Goal: Book appointment/travel/reservation

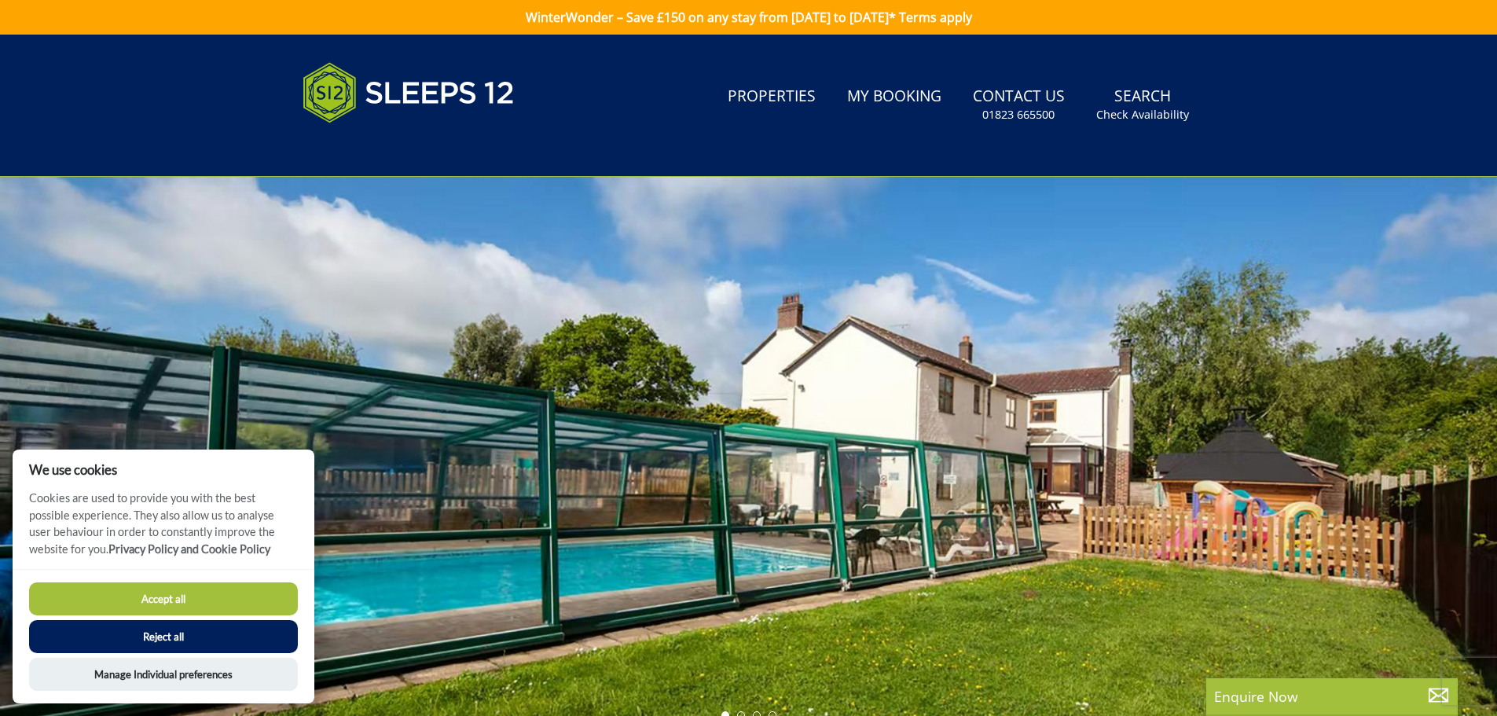
click at [1463, 410] on div at bounding box center [748, 452] width 1497 height 550
click at [250, 634] on button "Reject all" at bounding box center [163, 636] width 269 height 33
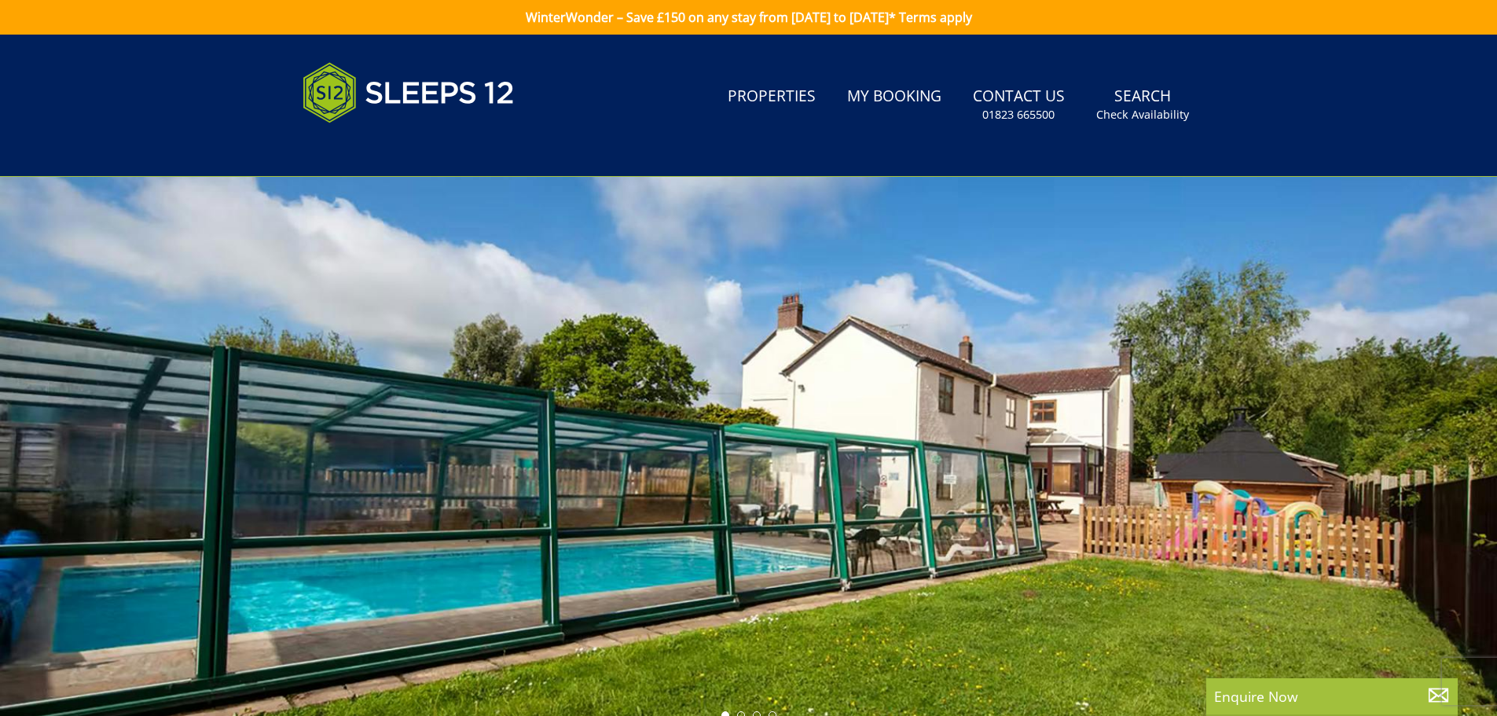
click at [1438, 469] on div at bounding box center [748, 452] width 1497 height 550
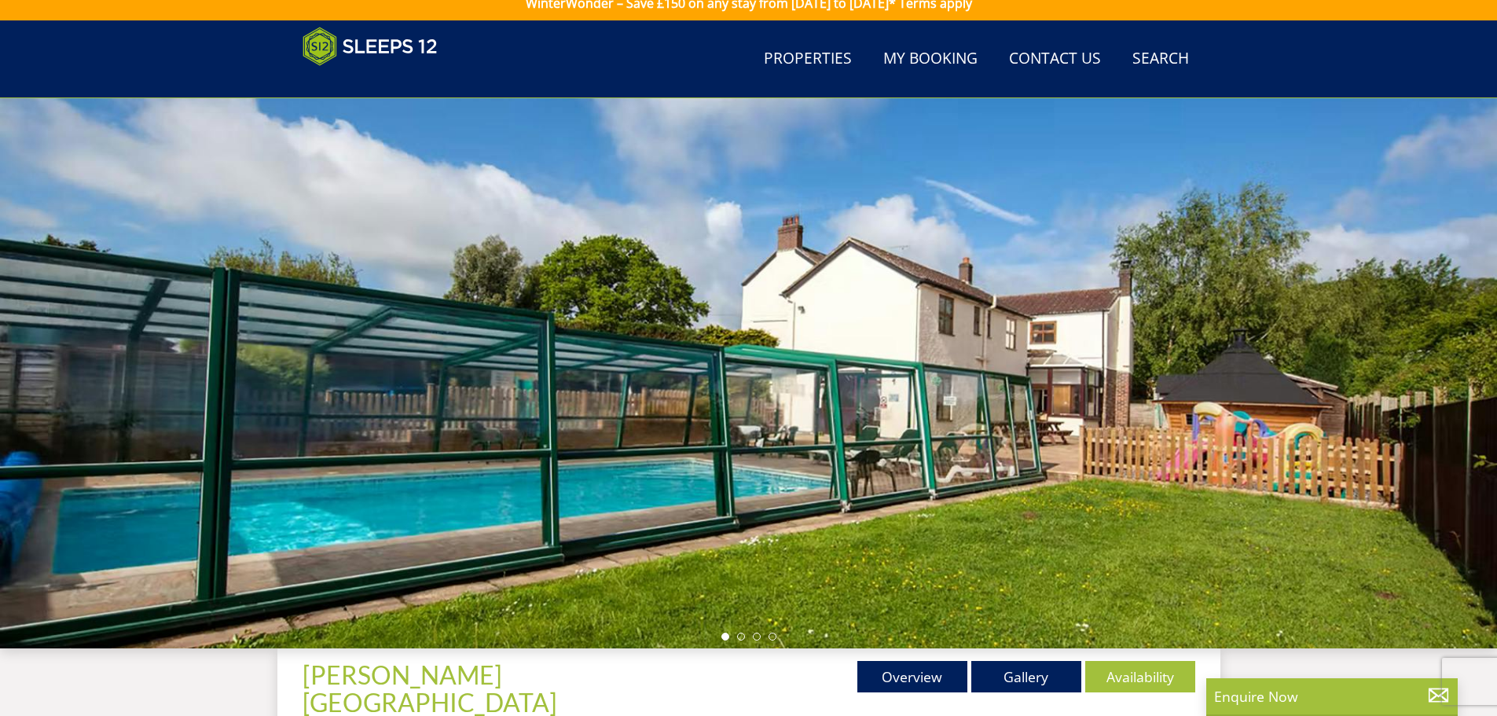
scroll to position [265, 0]
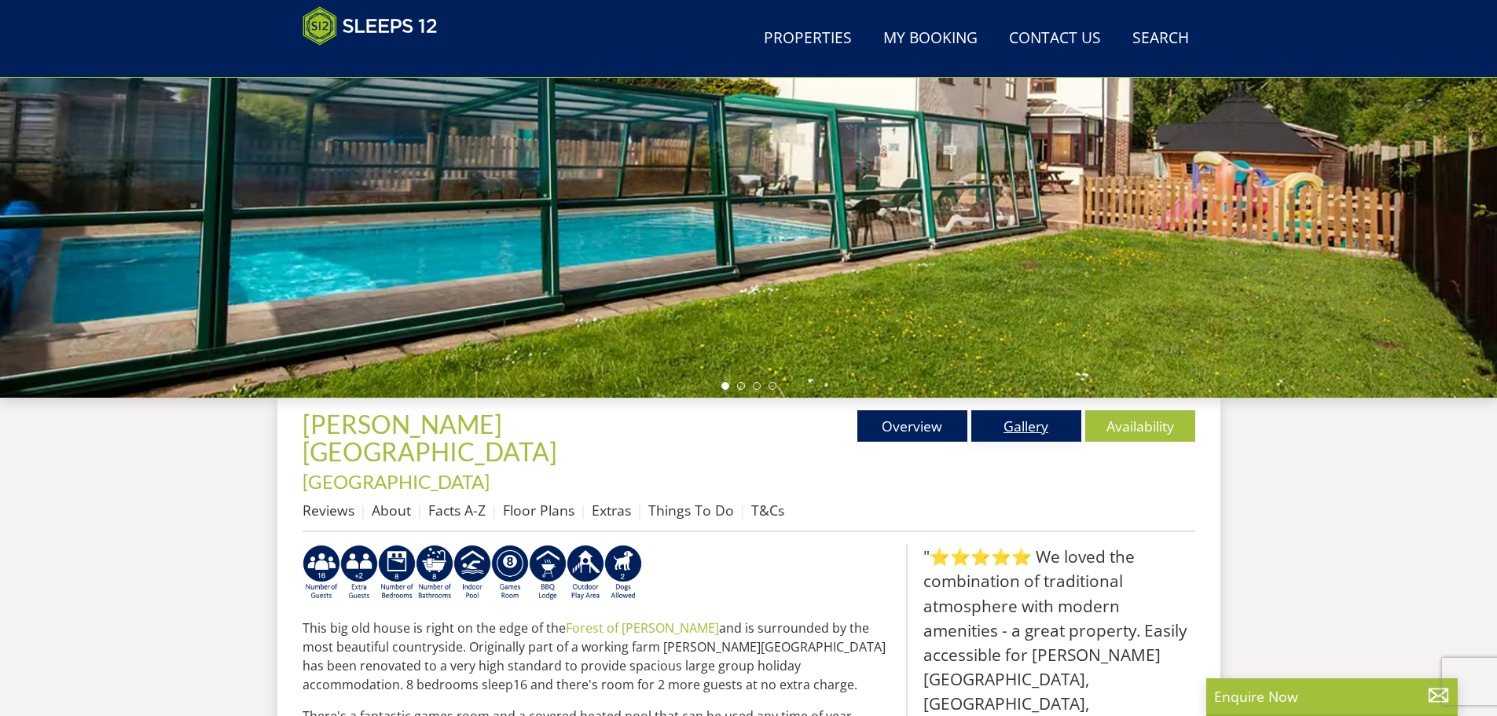
click at [1036, 430] on link "Gallery" at bounding box center [1026, 425] width 110 height 31
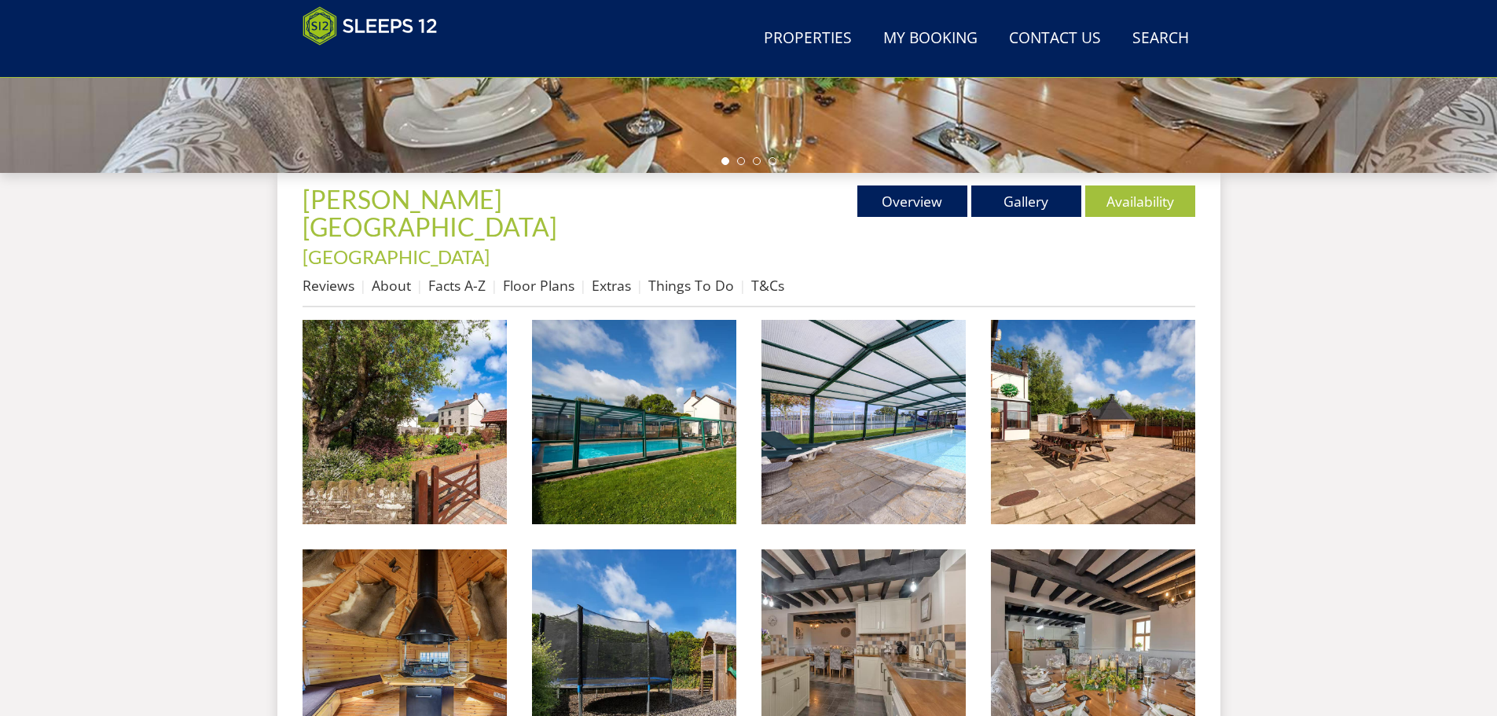
scroll to position [496, 0]
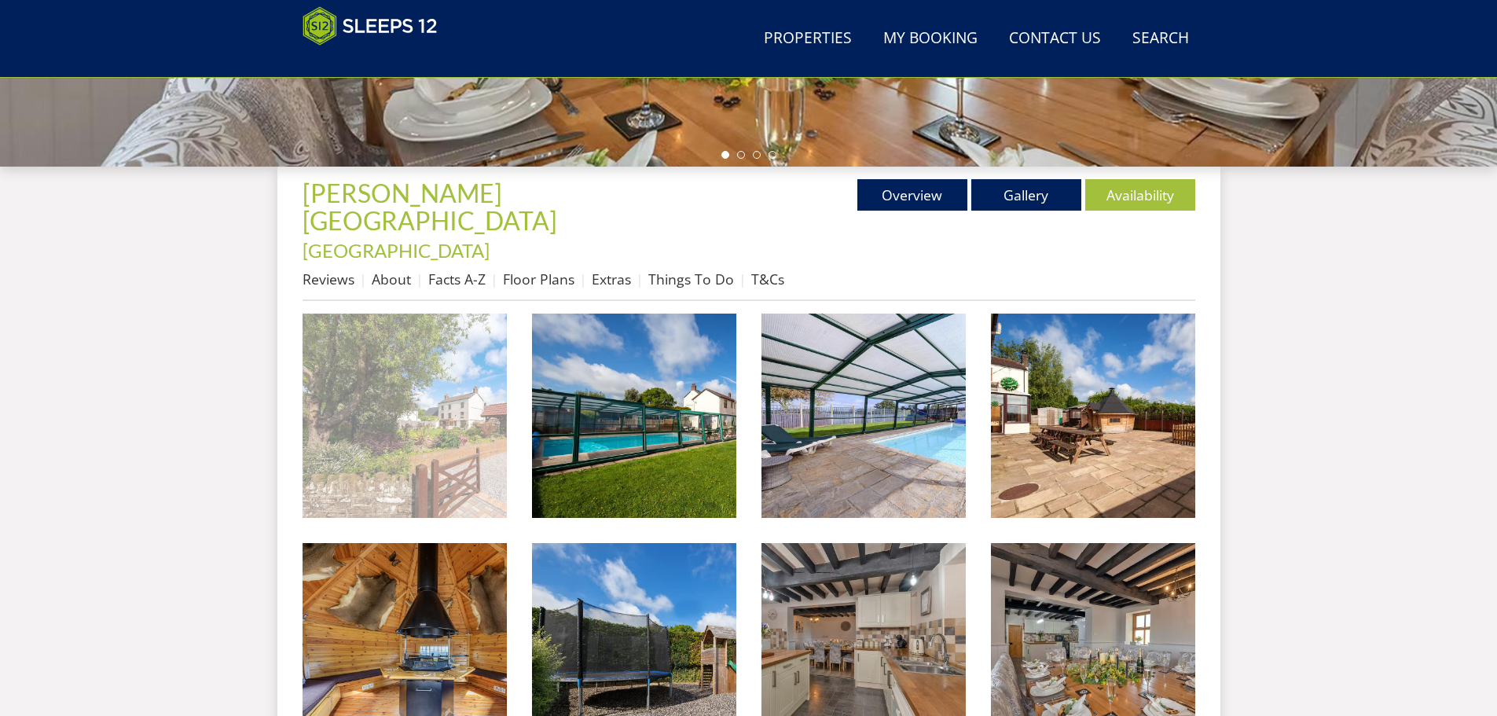
click at [413, 359] on img at bounding box center [405, 416] width 204 height 204
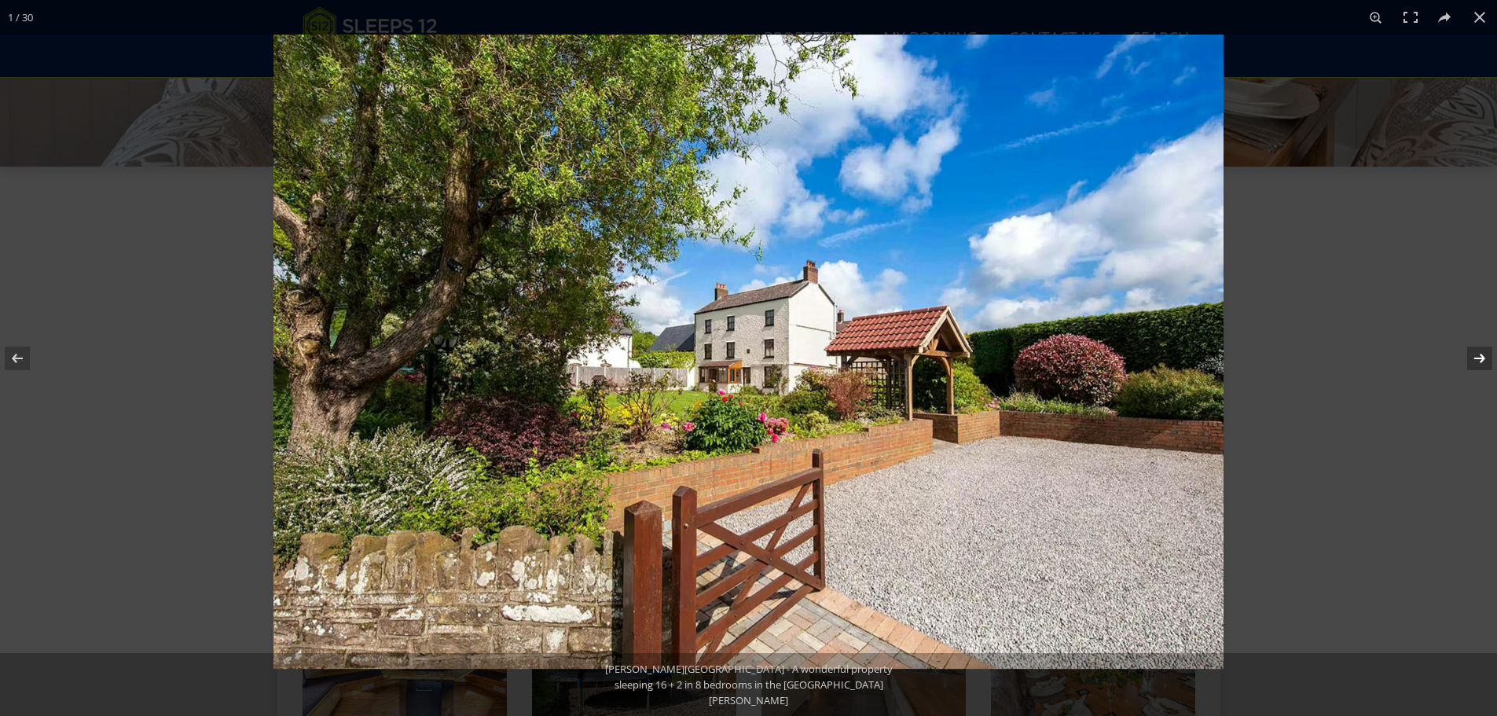
click at [1475, 354] on button at bounding box center [1469, 358] width 55 height 79
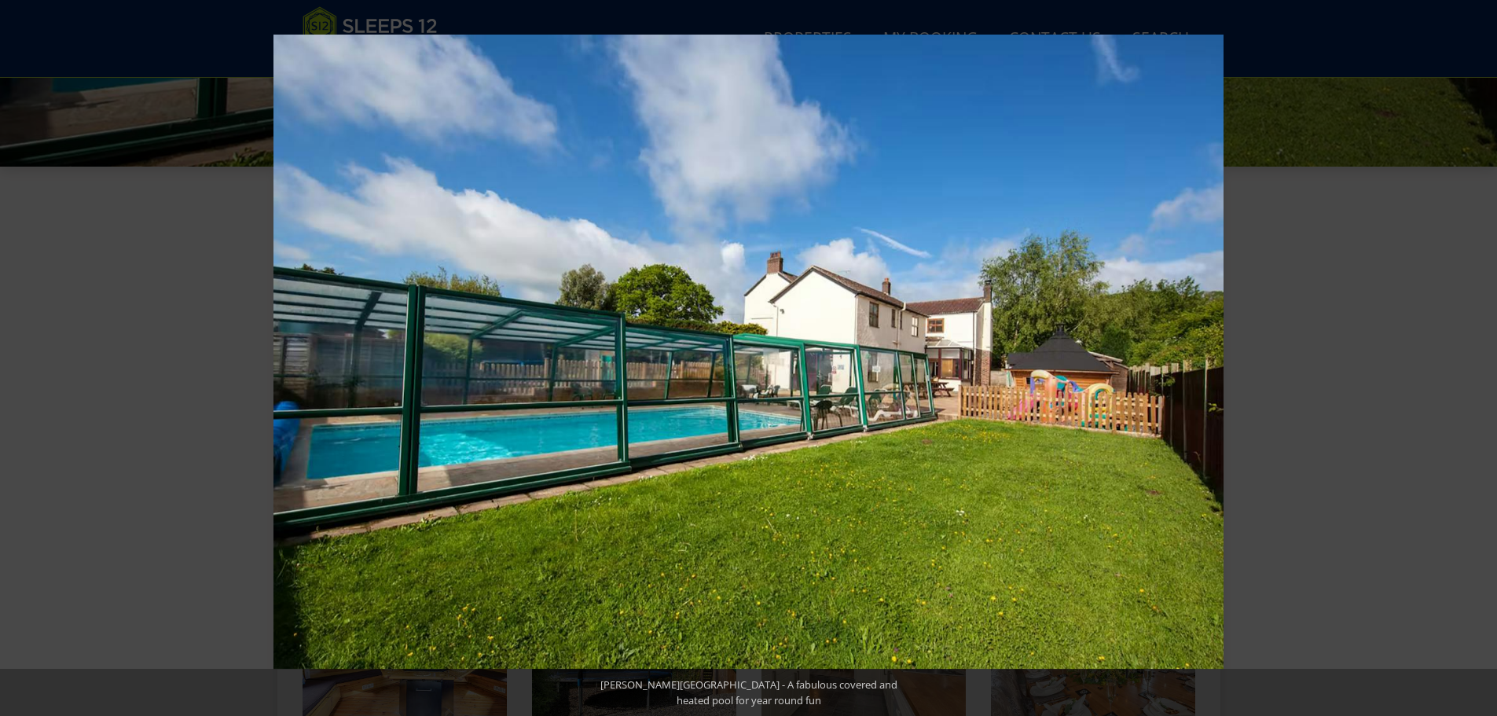
click at [1475, 354] on button at bounding box center [1469, 358] width 55 height 79
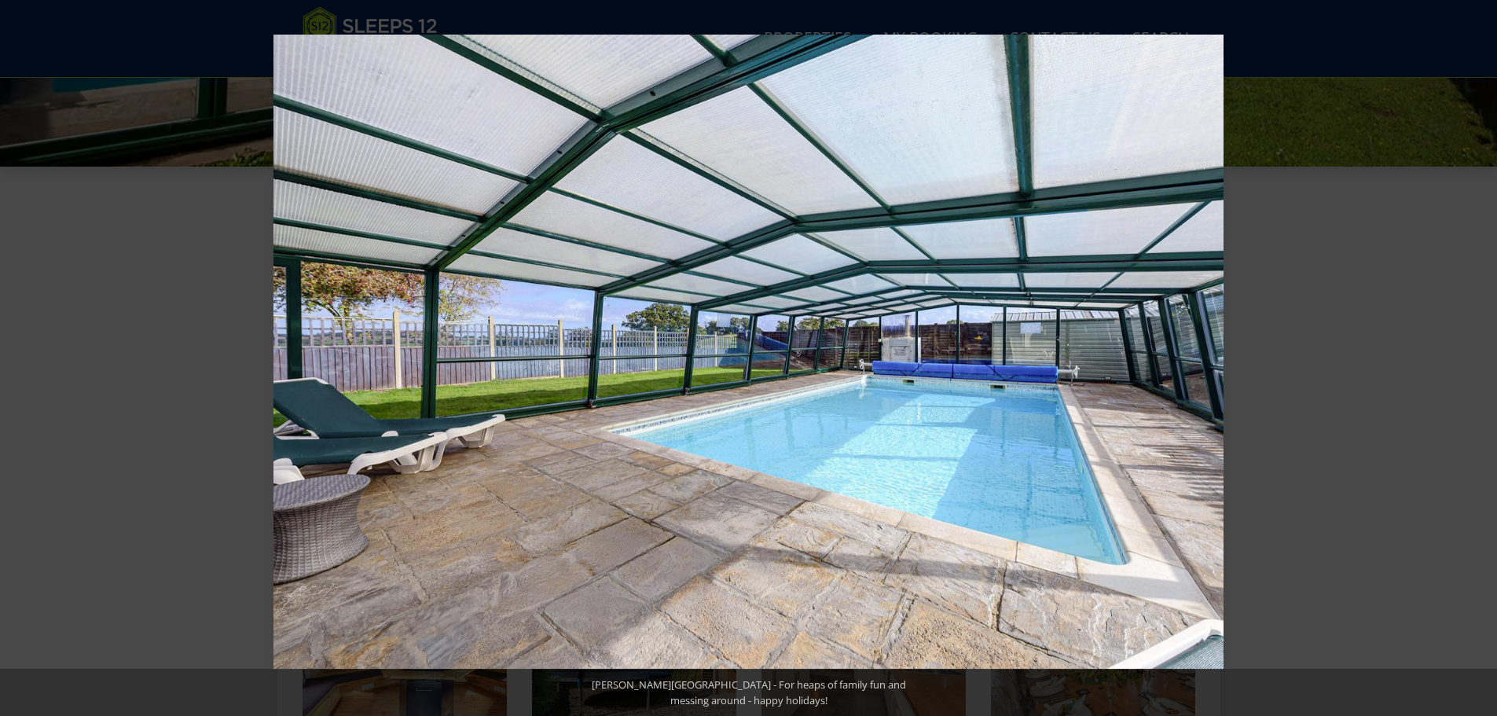
click at [1475, 354] on button at bounding box center [1469, 358] width 55 height 79
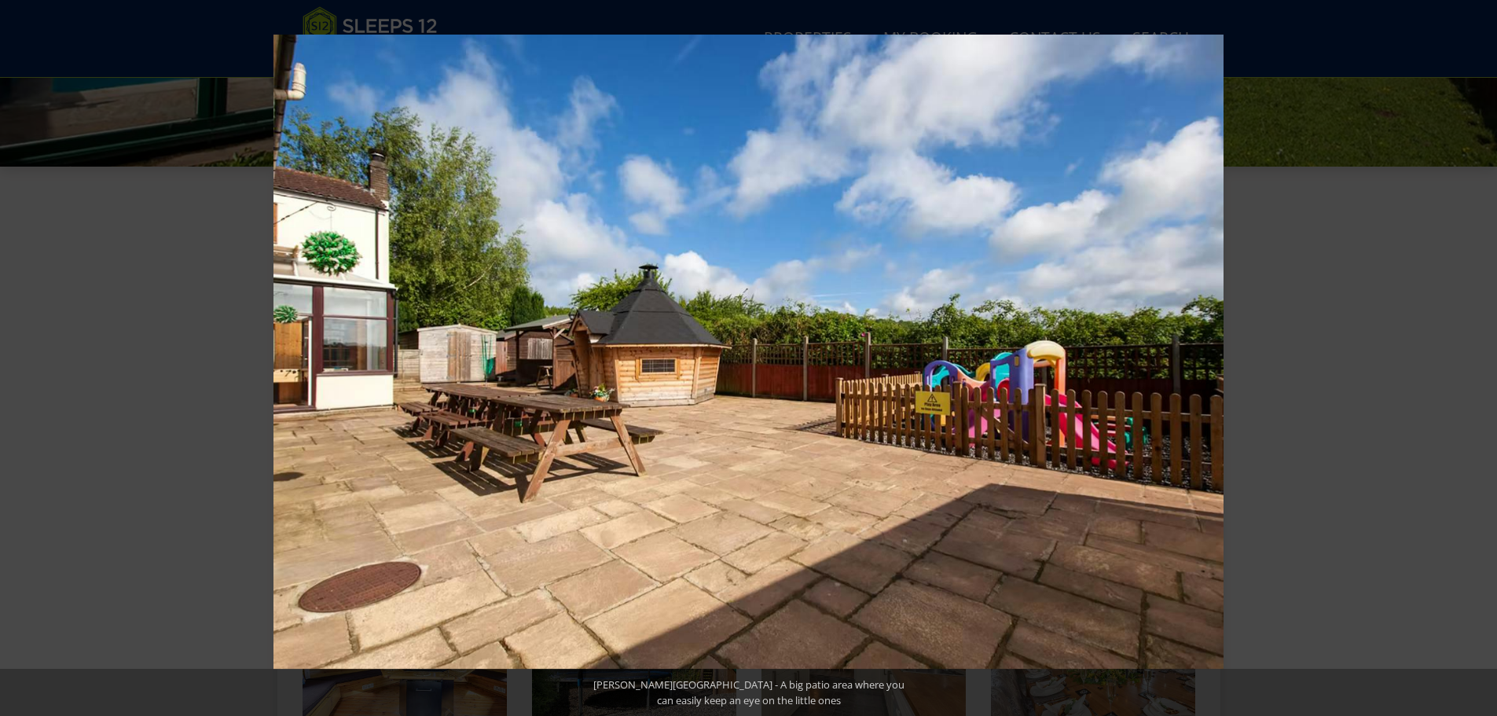
click at [1475, 354] on button at bounding box center [1469, 358] width 55 height 79
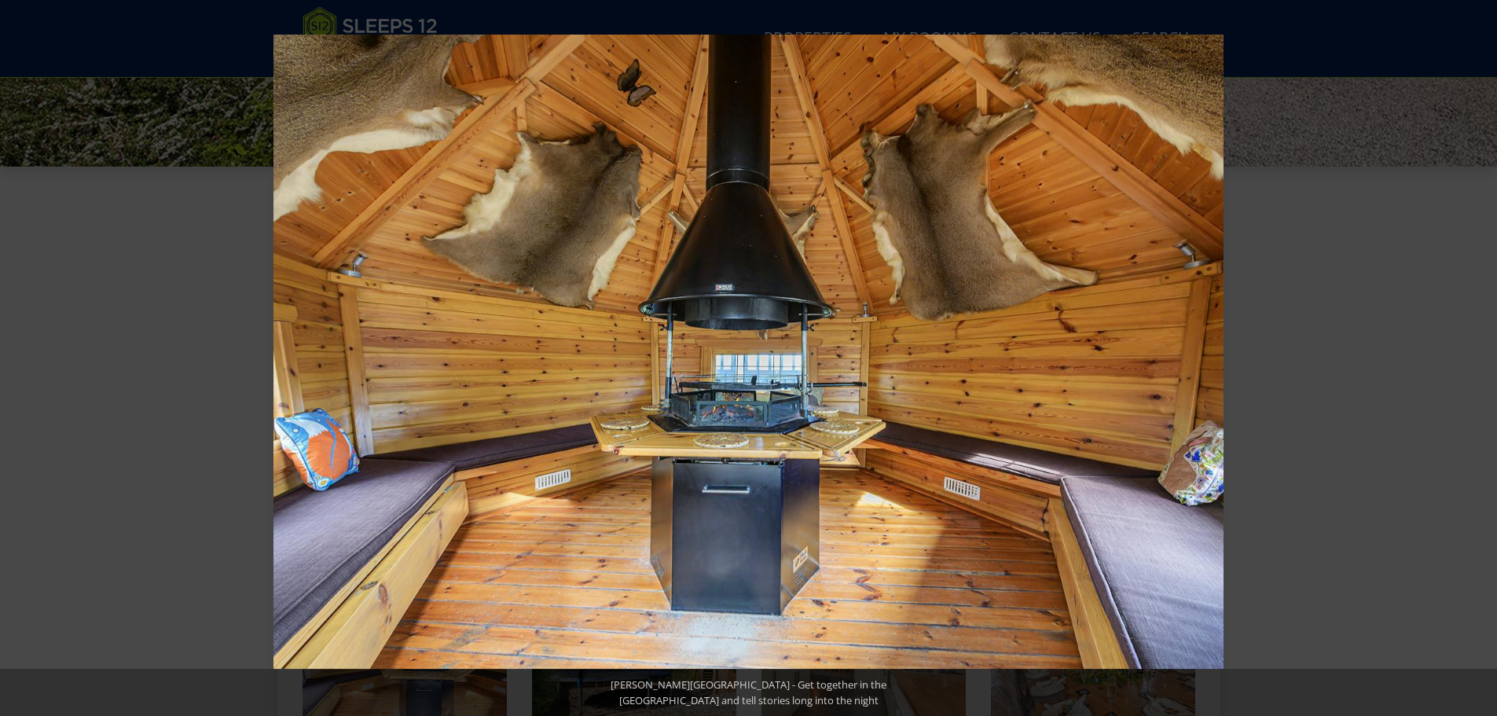
click at [1475, 354] on button at bounding box center [1469, 358] width 55 height 79
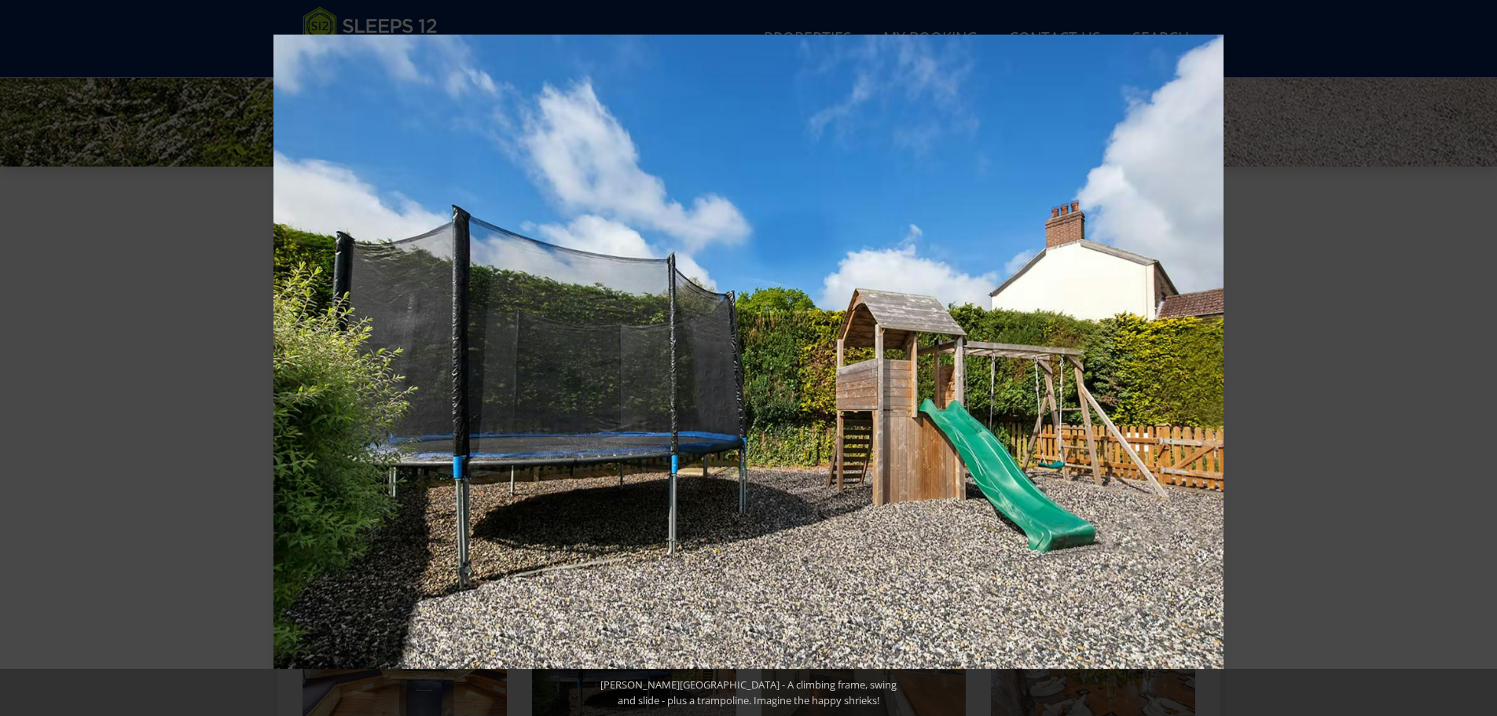
click at [1475, 354] on button at bounding box center [1469, 358] width 55 height 79
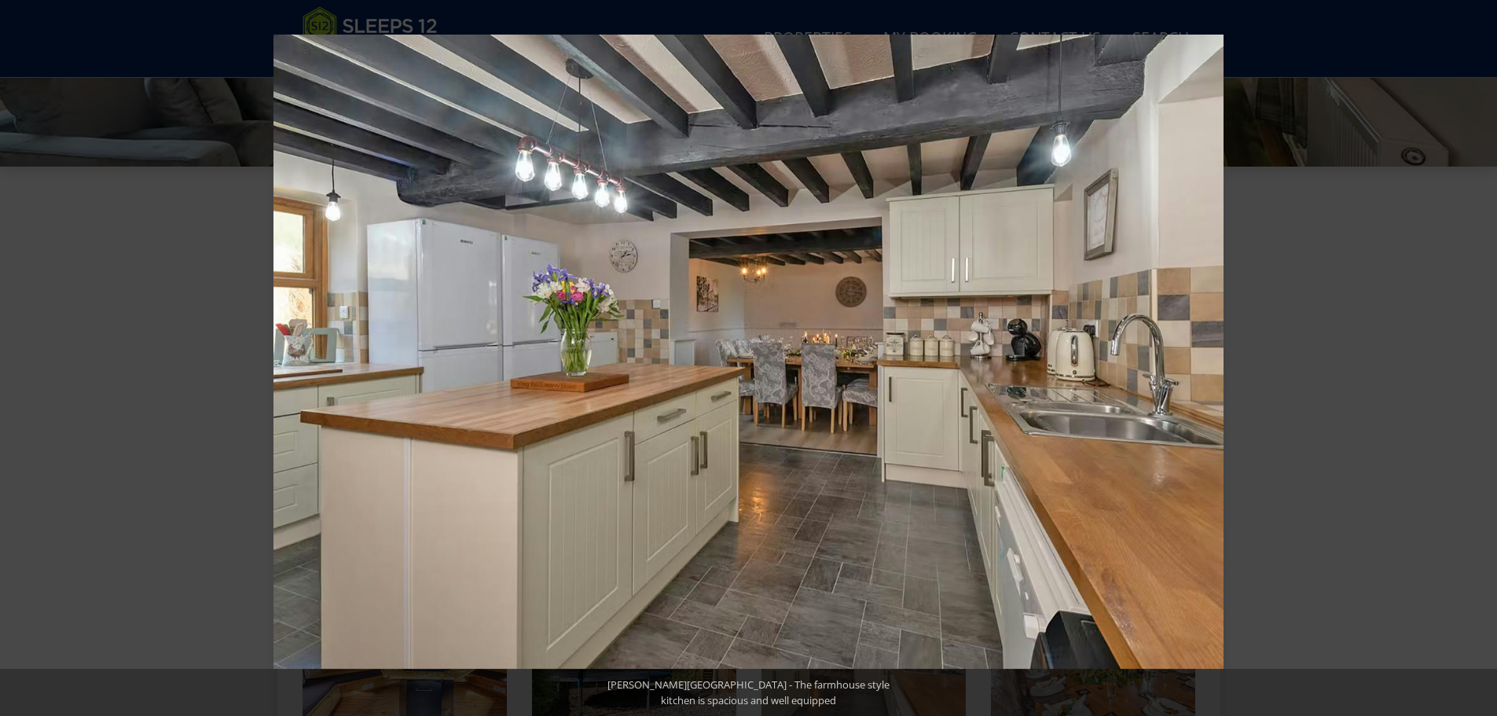
click at [1475, 354] on button at bounding box center [1469, 358] width 55 height 79
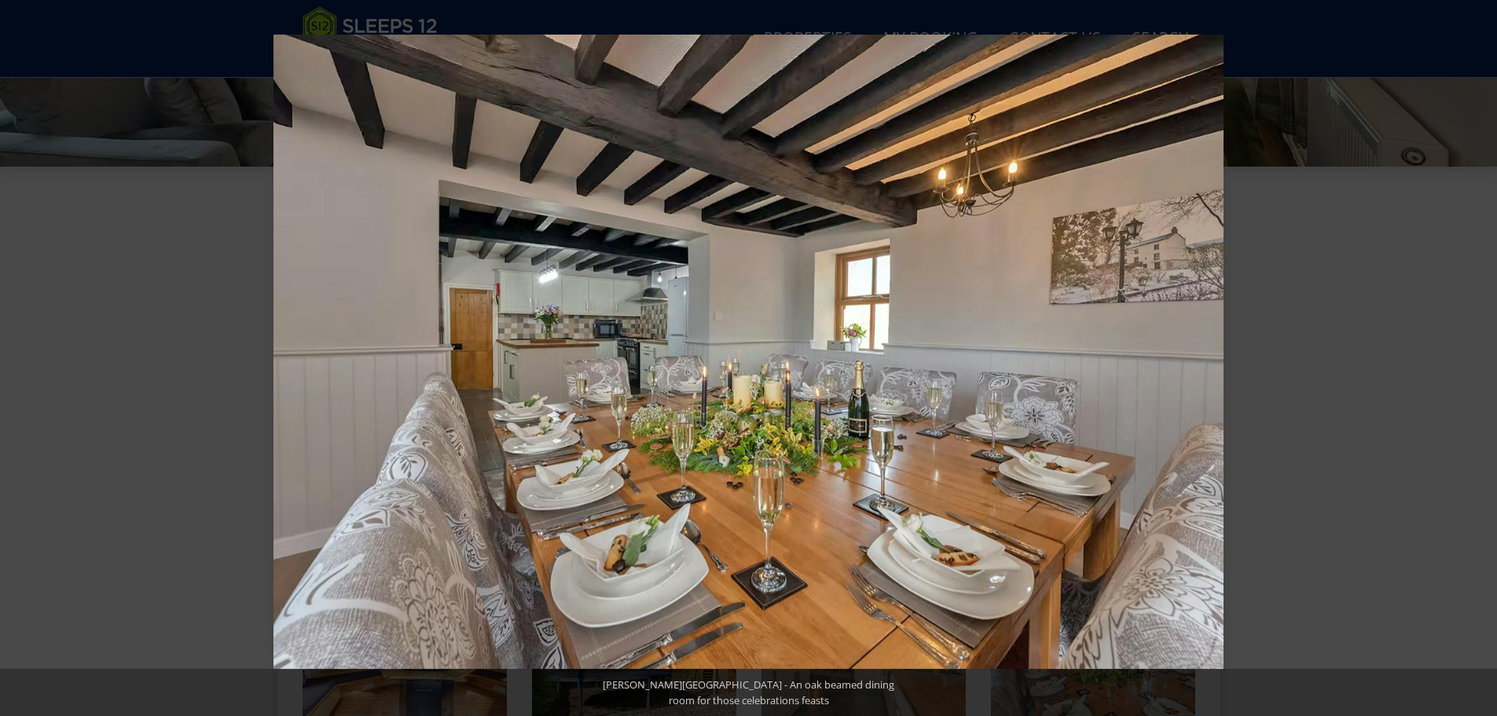
click at [1475, 354] on button at bounding box center [1469, 358] width 55 height 79
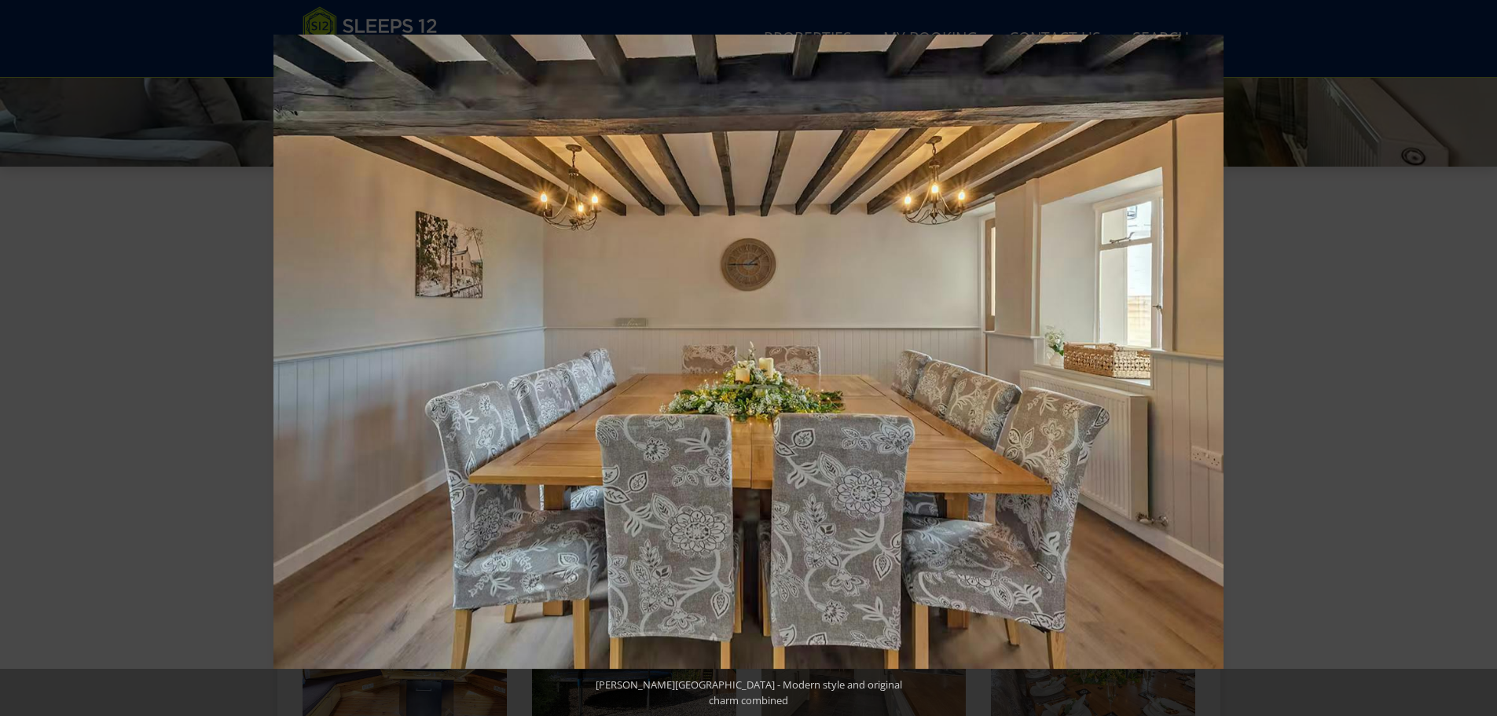
click at [1475, 354] on button at bounding box center [1469, 358] width 55 height 79
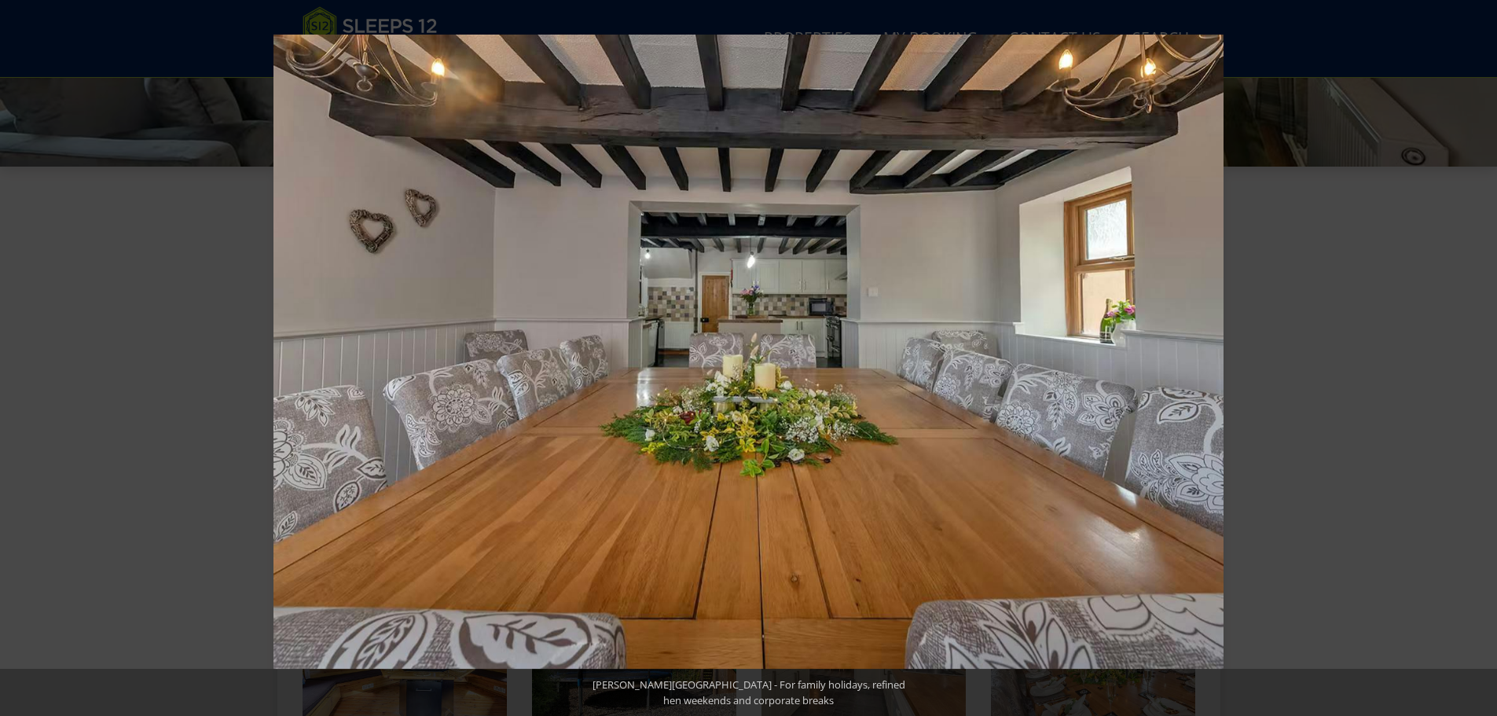
click at [1475, 354] on button at bounding box center [1469, 358] width 55 height 79
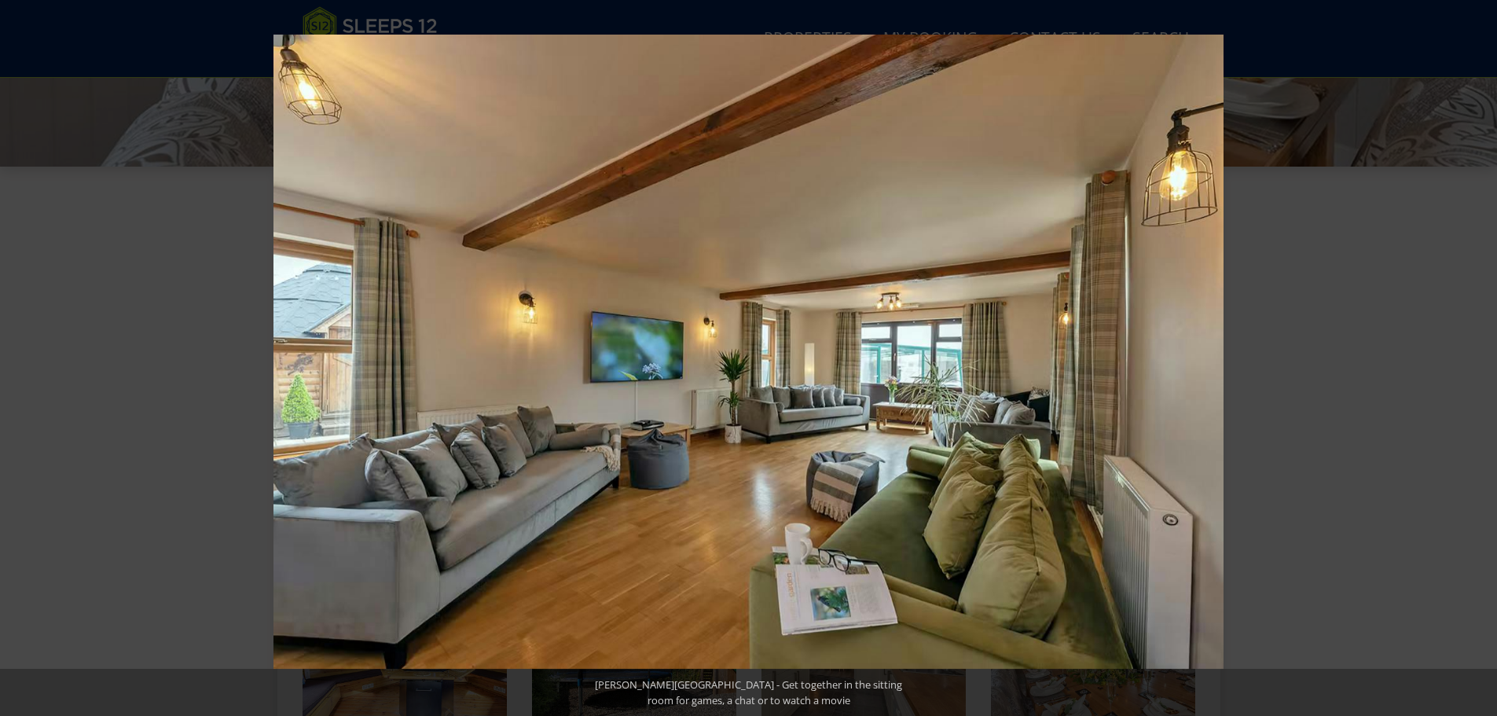
click at [1475, 354] on button at bounding box center [1469, 358] width 55 height 79
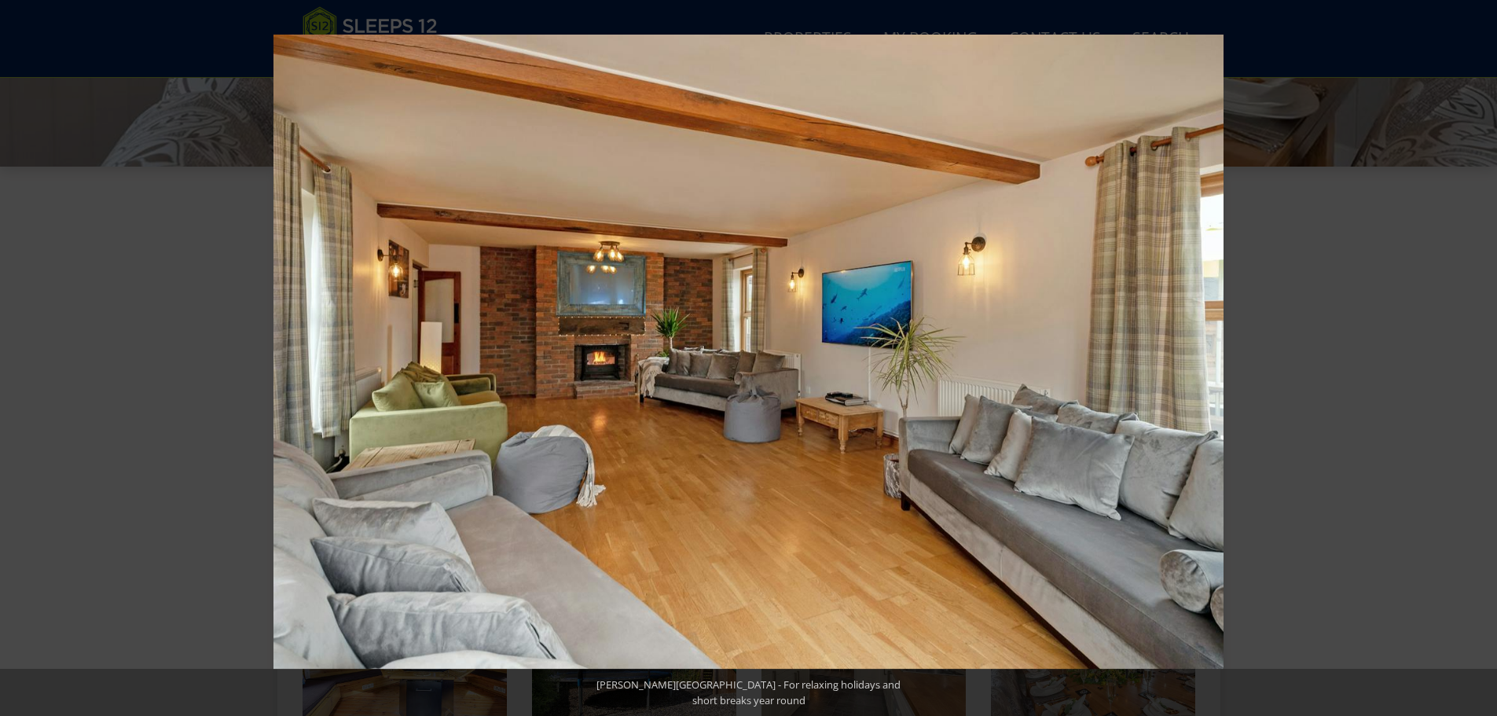
click at [1475, 354] on button at bounding box center [1469, 358] width 55 height 79
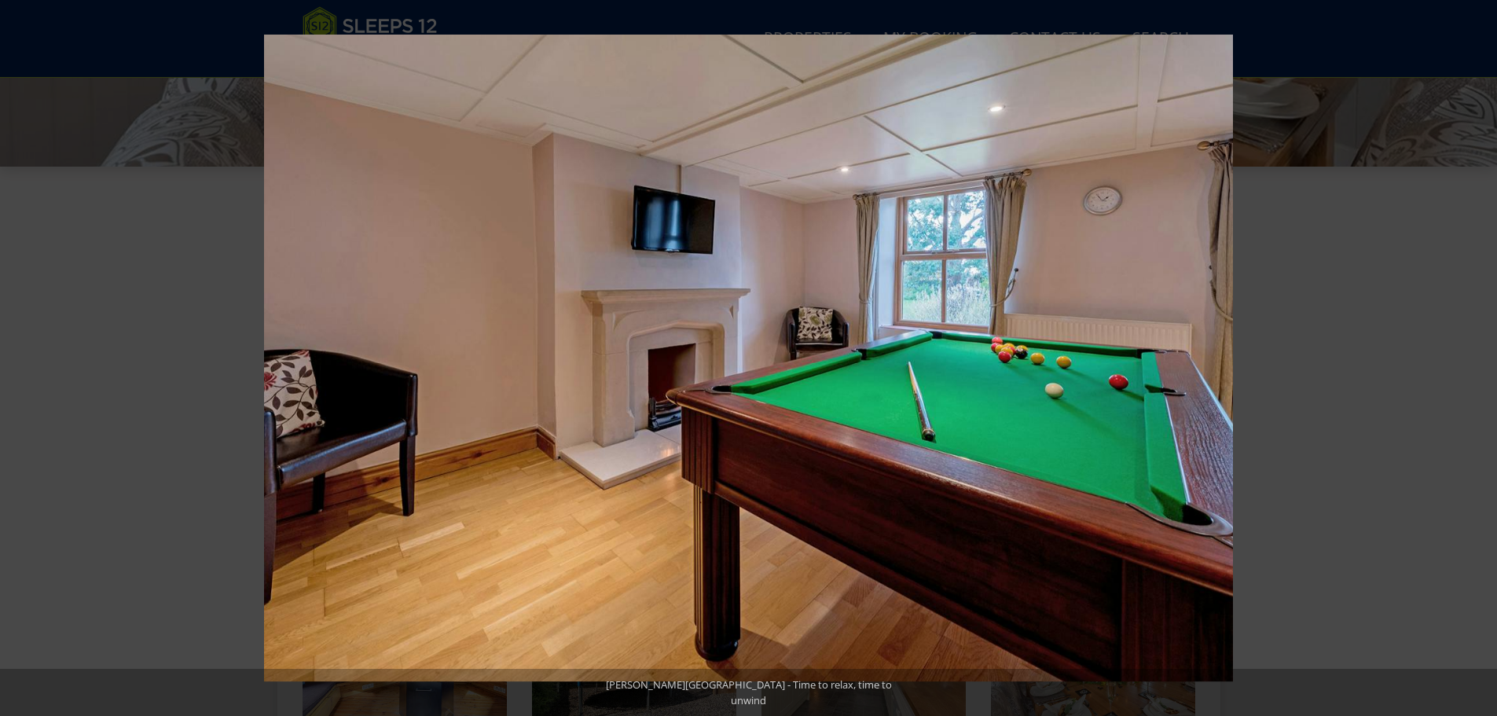
click at [1475, 354] on button at bounding box center [1469, 358] width 55 height 79
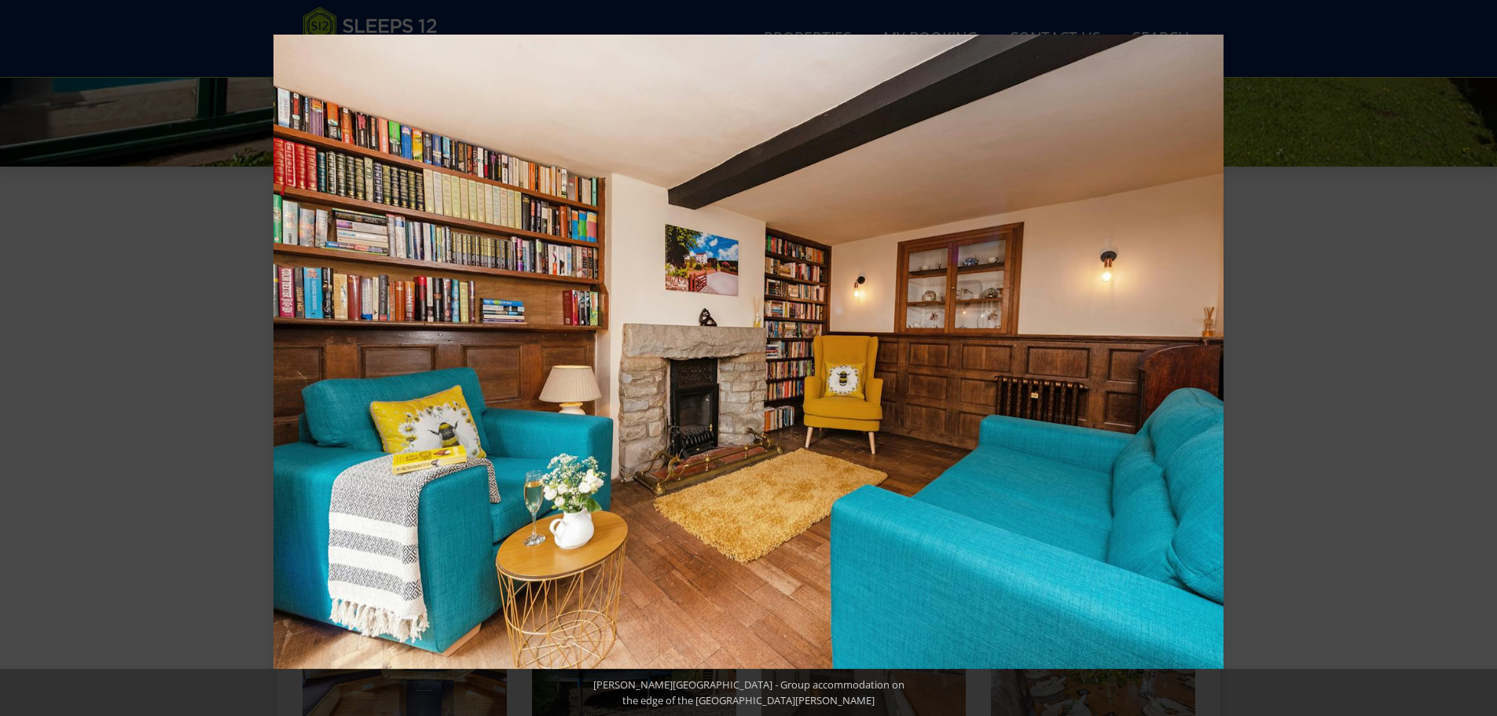
click at [1475, 354] on button at bounding box center [1469, 358] width 55 height 79
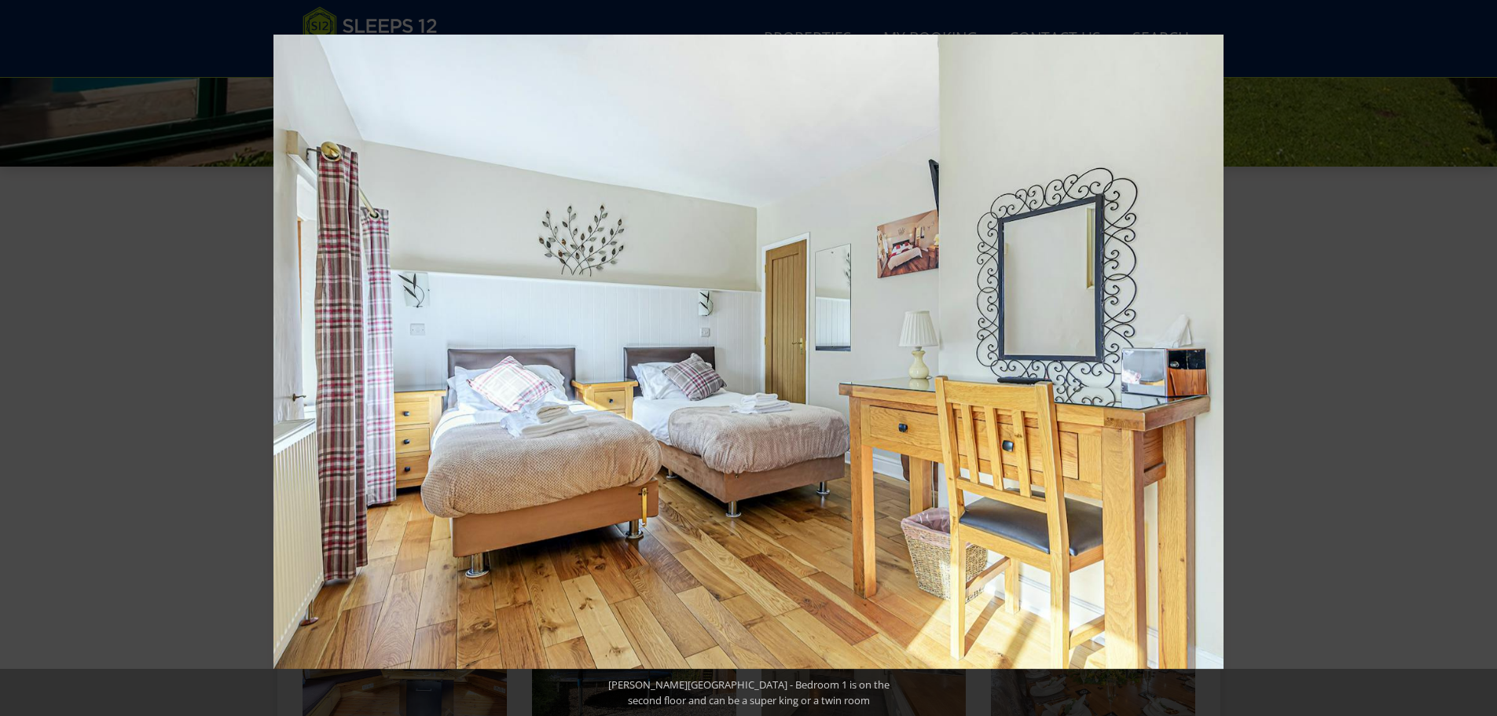
click at [1475, 354] on button at bounding box center [1469, 358] width 55 height 79
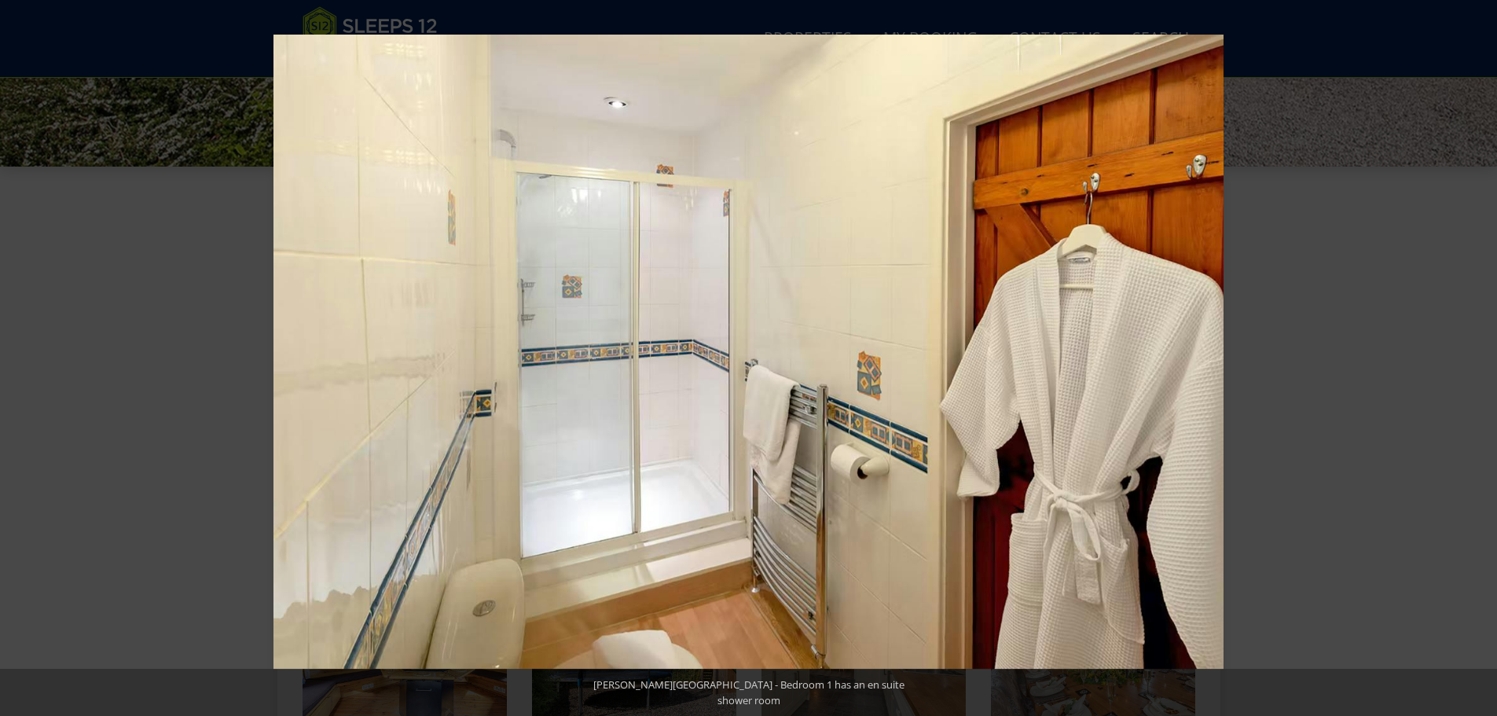
click at [1475, 354] on button at bounding box center [1469, 358] width 55 height 79
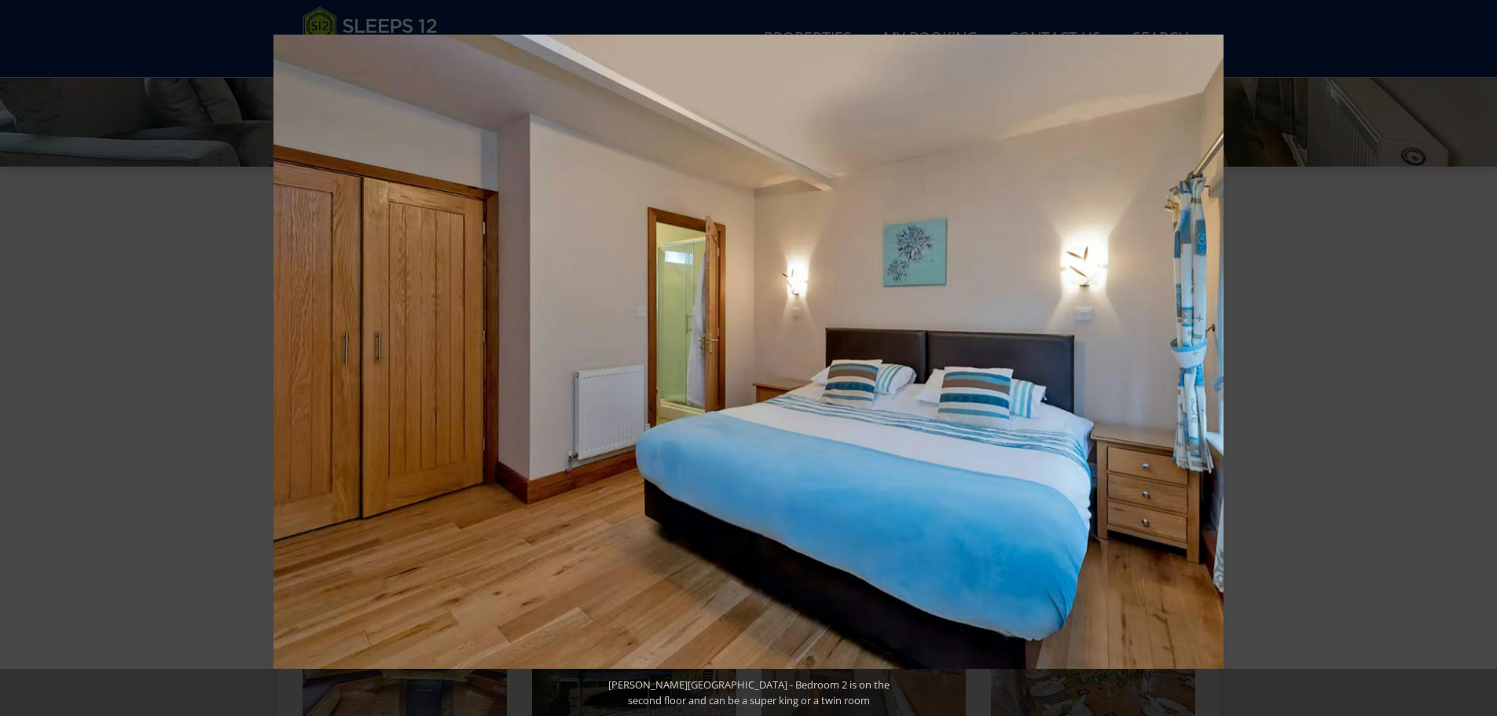
click at [1475, 354] on button at bounding box center [1469, 358] width 55 height 79
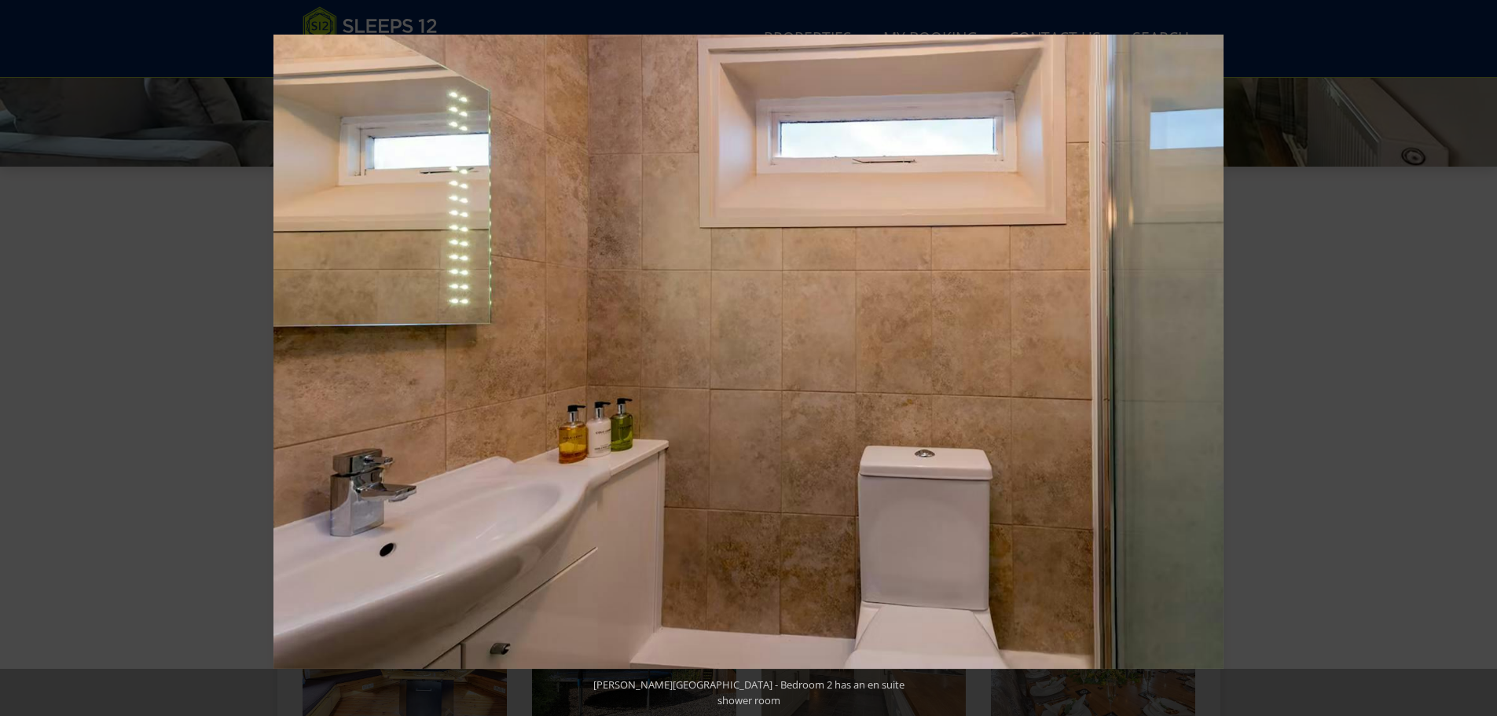
click at [1475, 354] on button at bounding box center [1469, 358] width 55 height 79
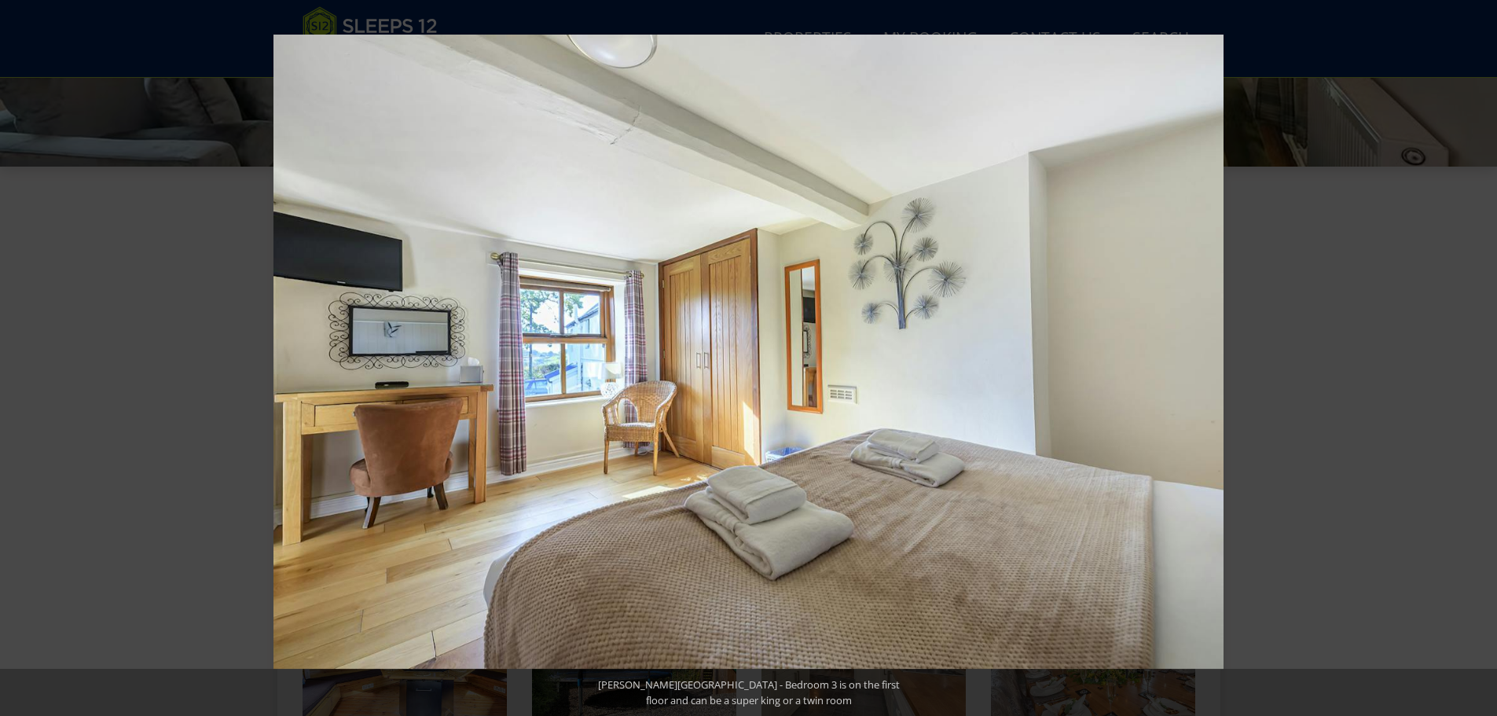
click at [1475, 354] on button at bounding box center [1469, 358] width 55 height 79
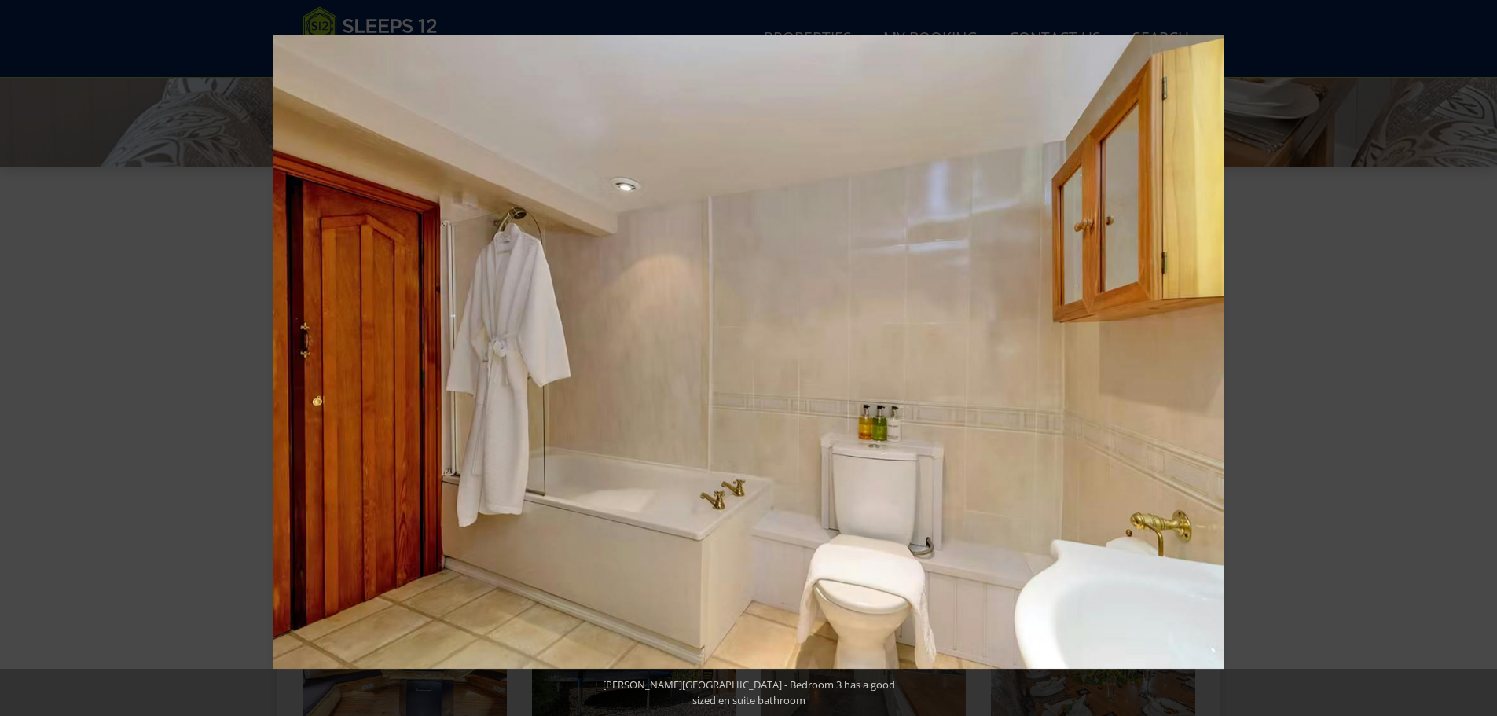
click at [1475, 354] on button at bounding box center [1469, 358] width 55 height 79
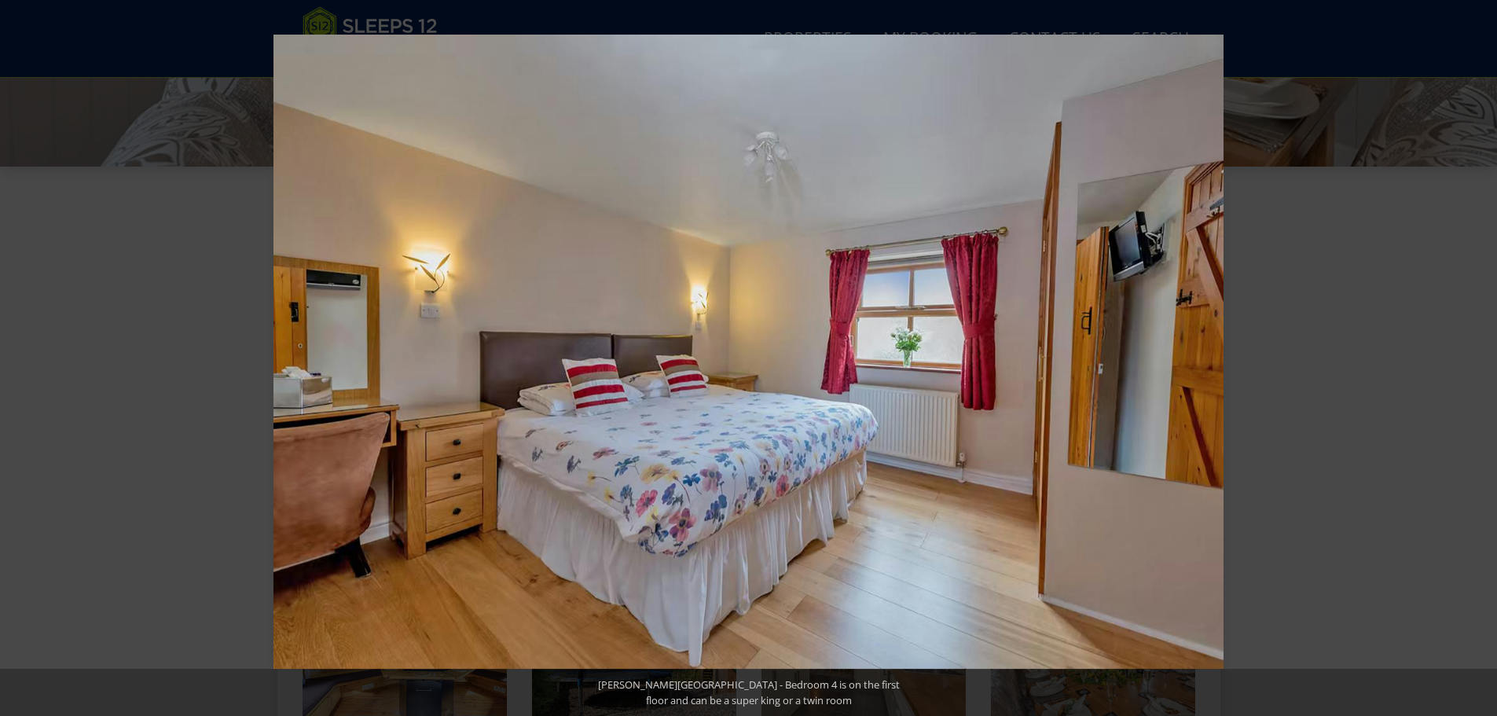
click at [1475, 354] on button at bounding box center [1469, 358] width 55 height 79
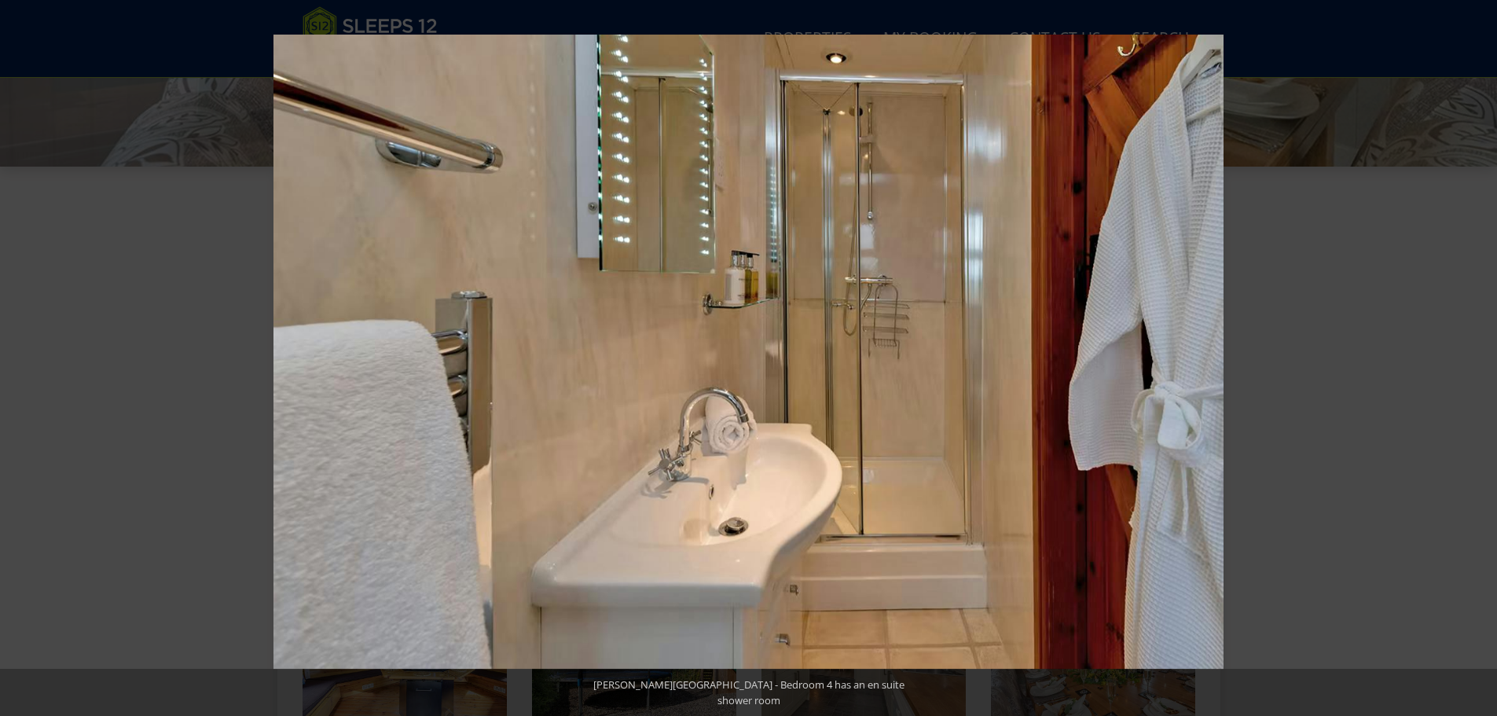
click at [1475, 354] on button at bounding box center [1469, 358] width 55 height 79
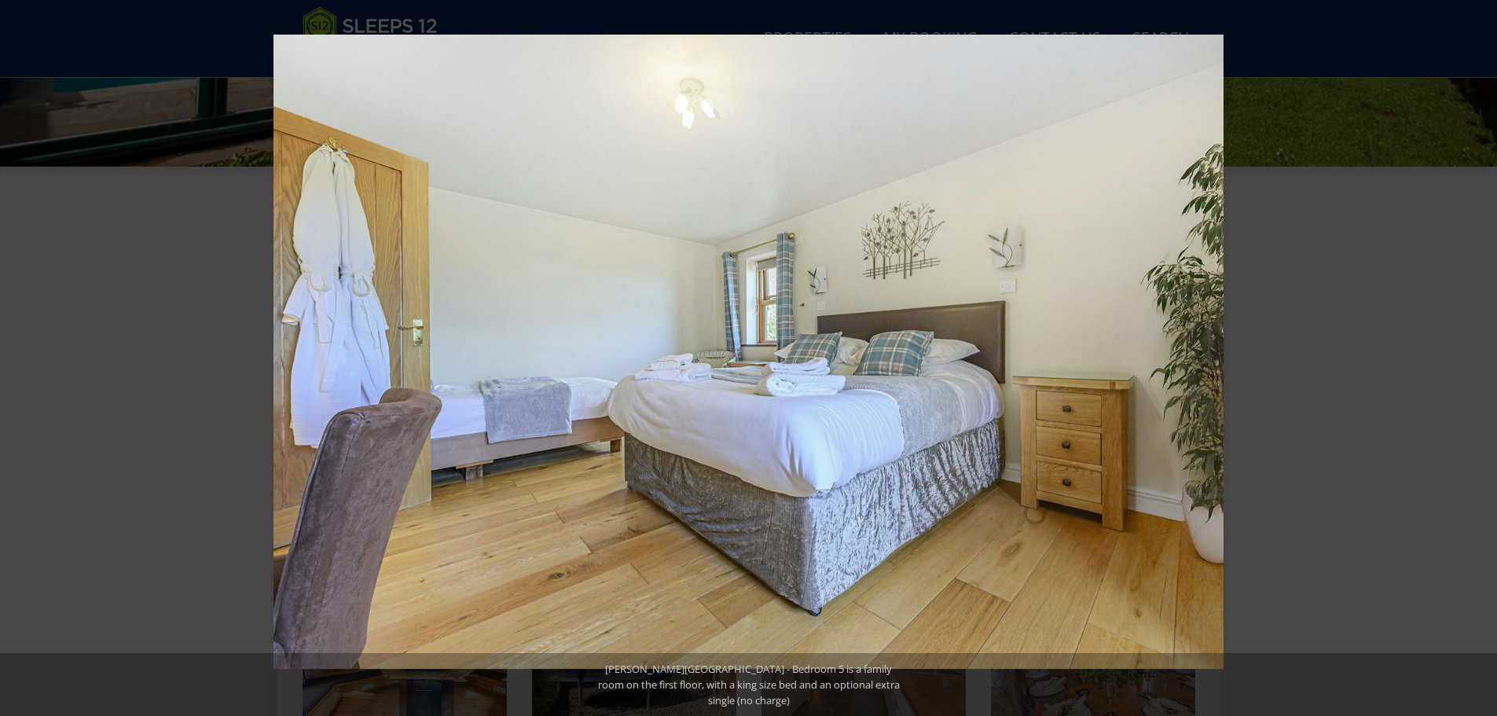
click at [1475, 354] on button at bounding box center [1469, 358] width 55 height 79
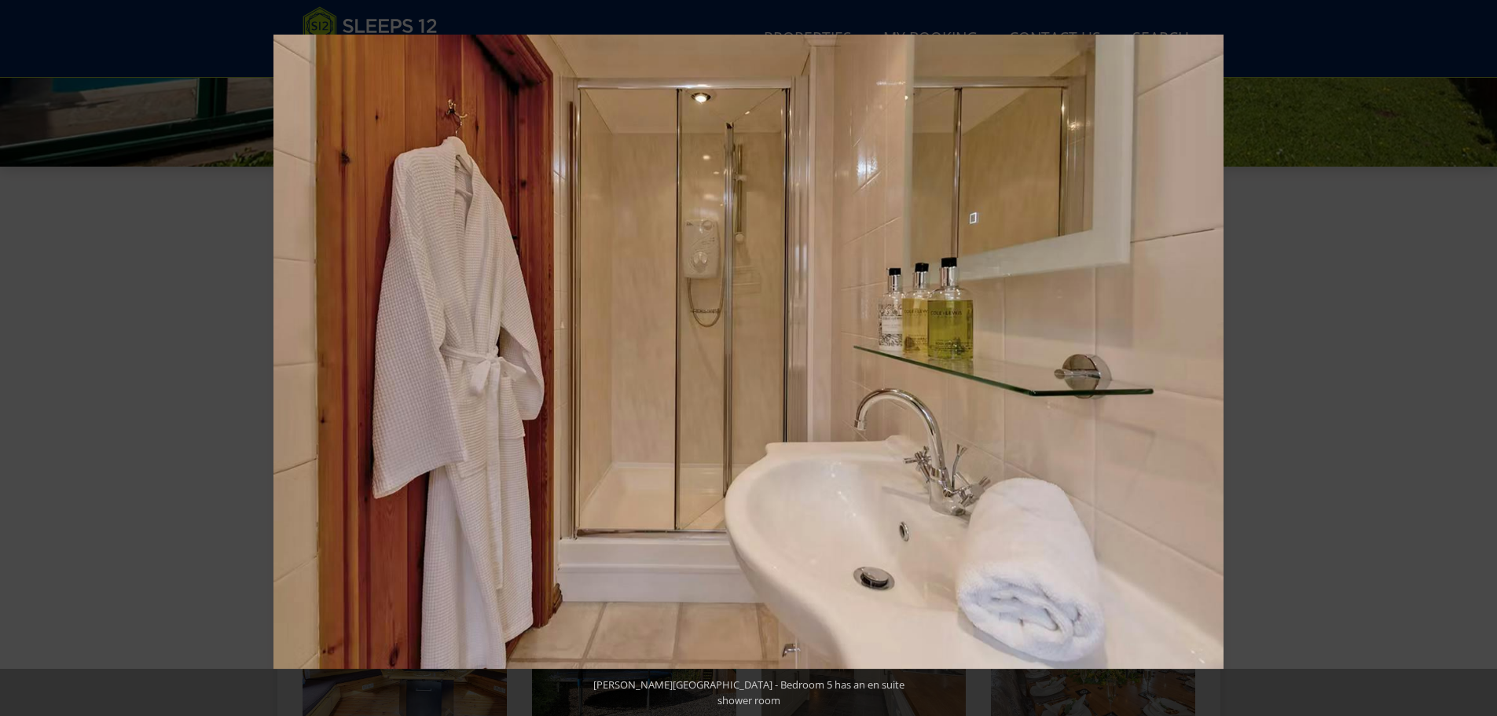
click at [1475, 354] on button at bounding box center [1469, 358] width 55 height 79
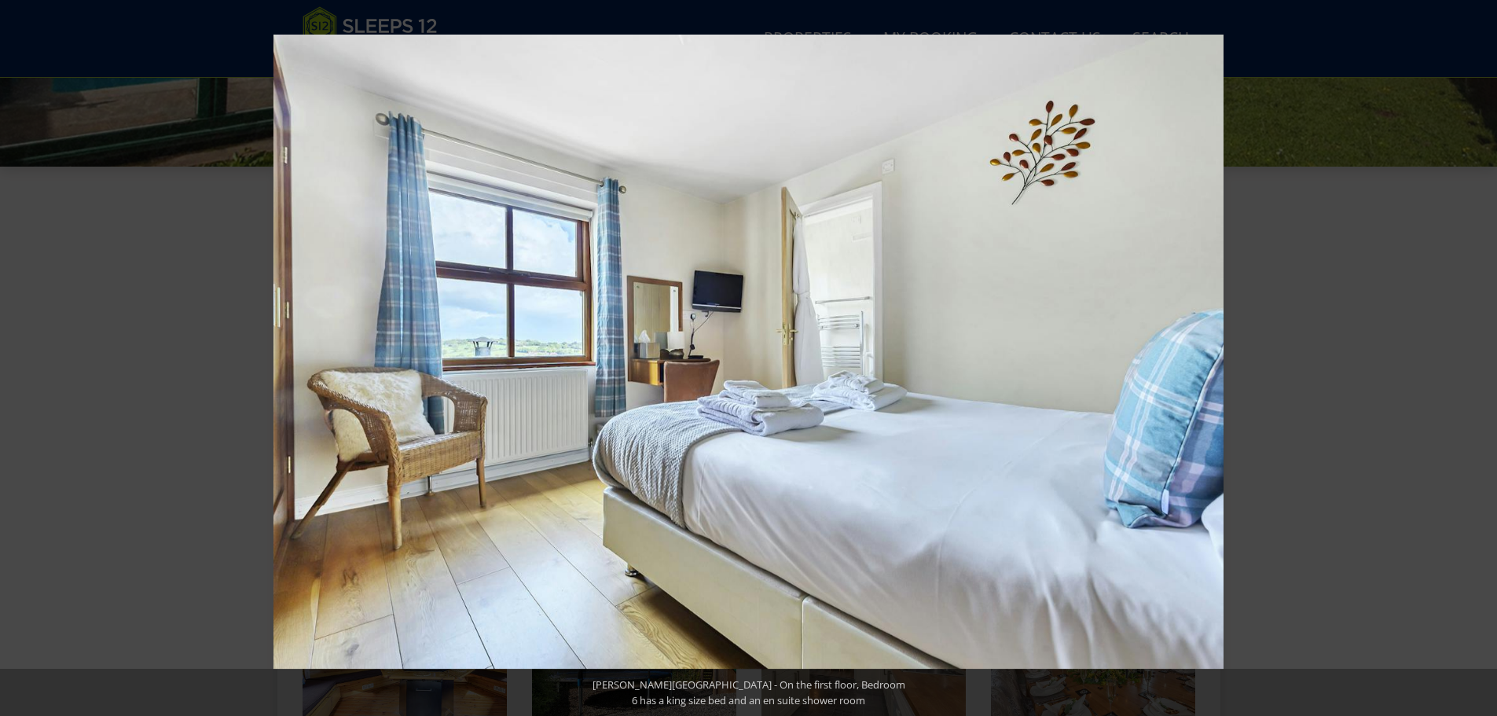
click at [1475, 354] on button at bounding box center [1469, 358] width 55 height 79
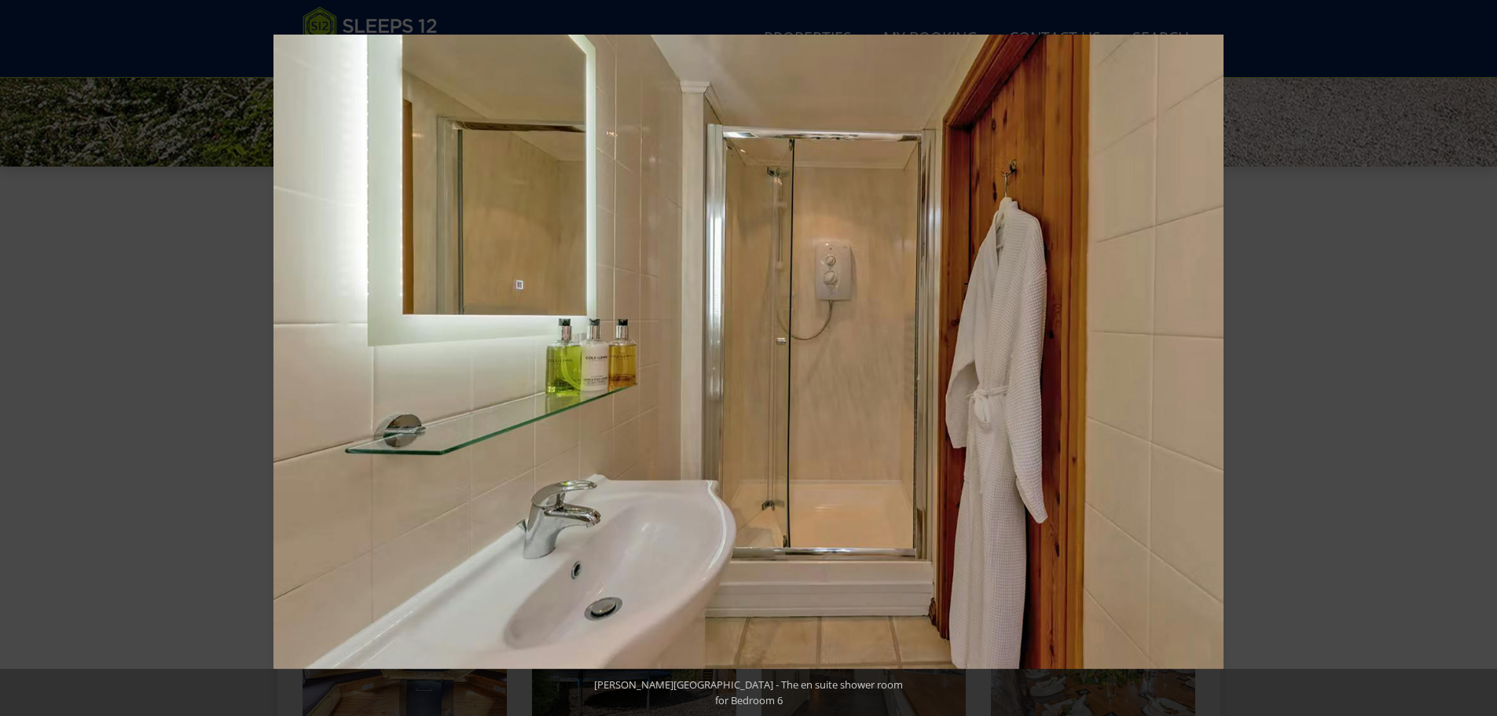
click at [1475, 354] on button at bounding box center [1469, 358] width 55 height 79
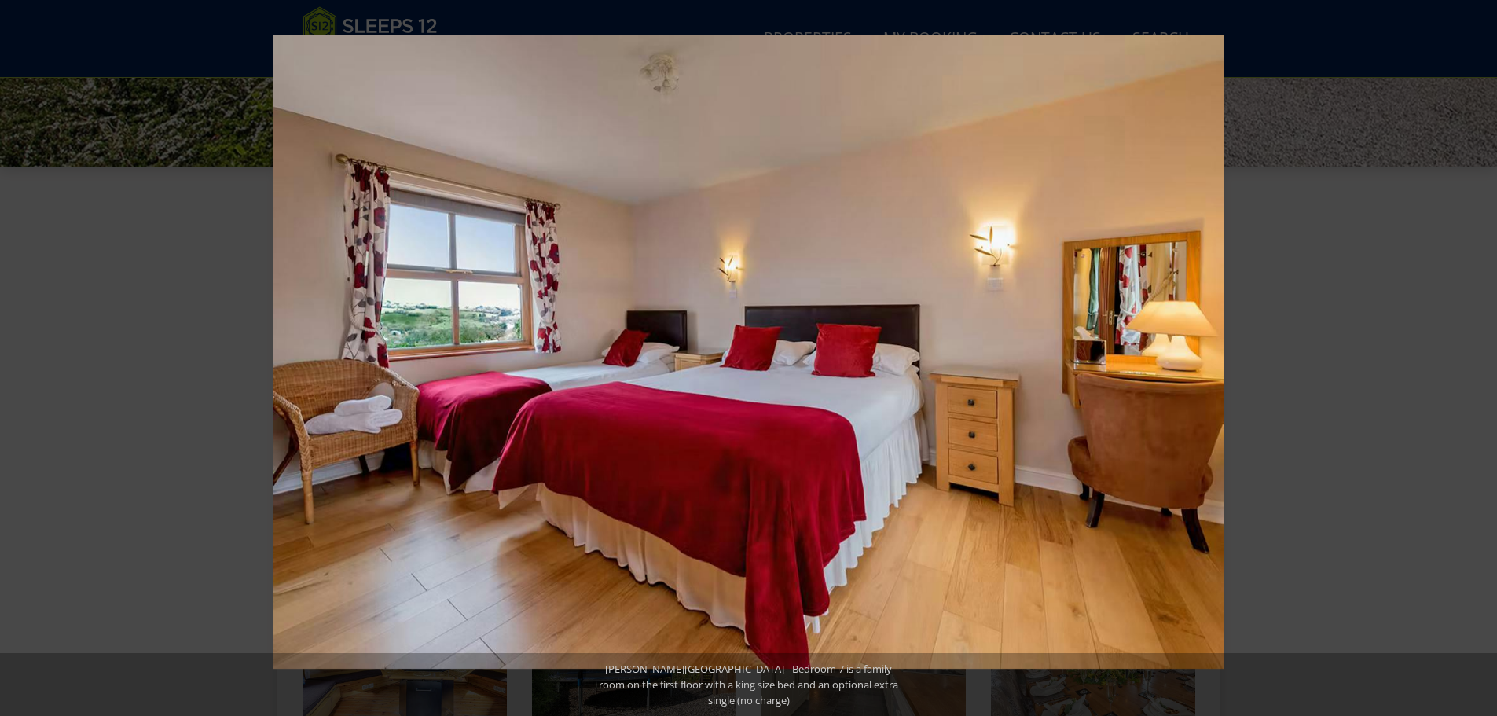
click at [1475, 354] on button at bounding box center [1469, 358] width 55 height 79
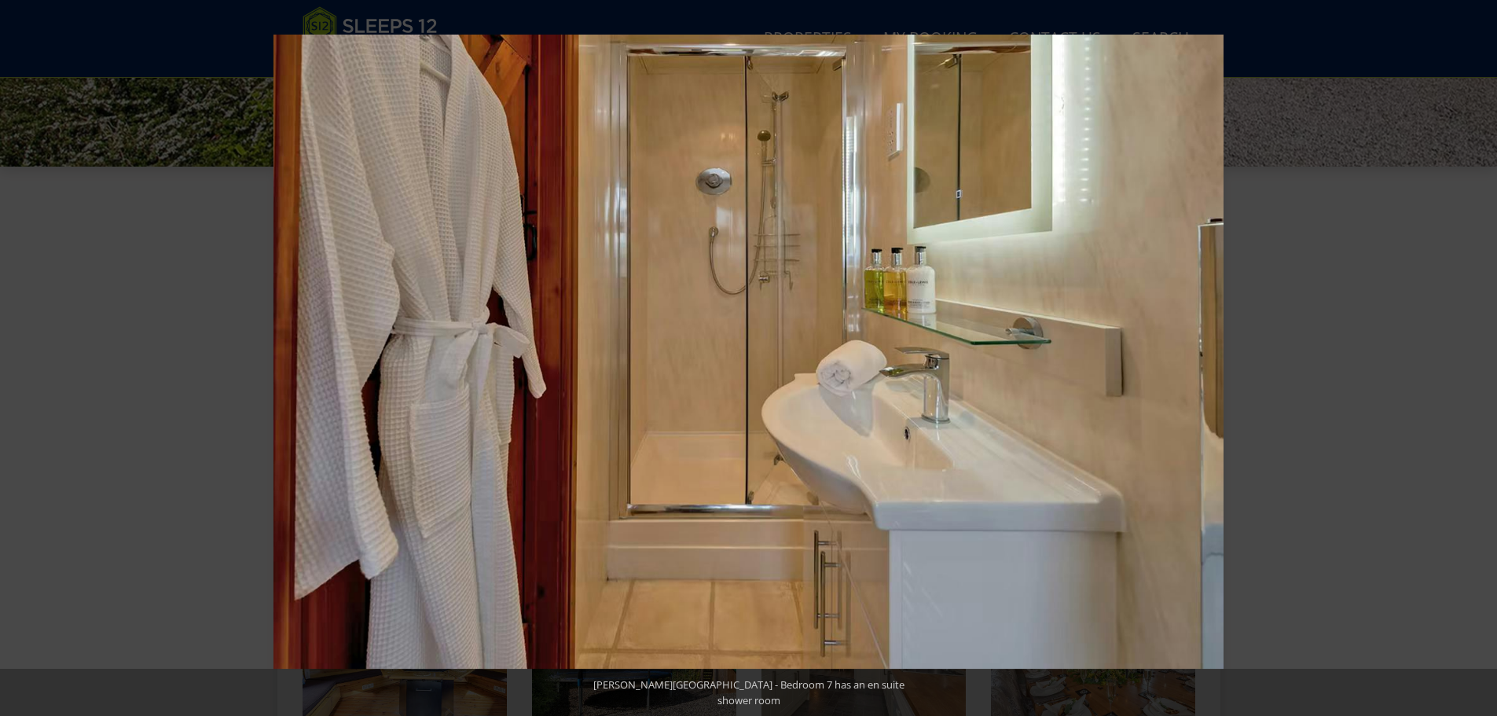
click at [1475, 354] on button at bounding box center [1469, 358] width 55 height 79
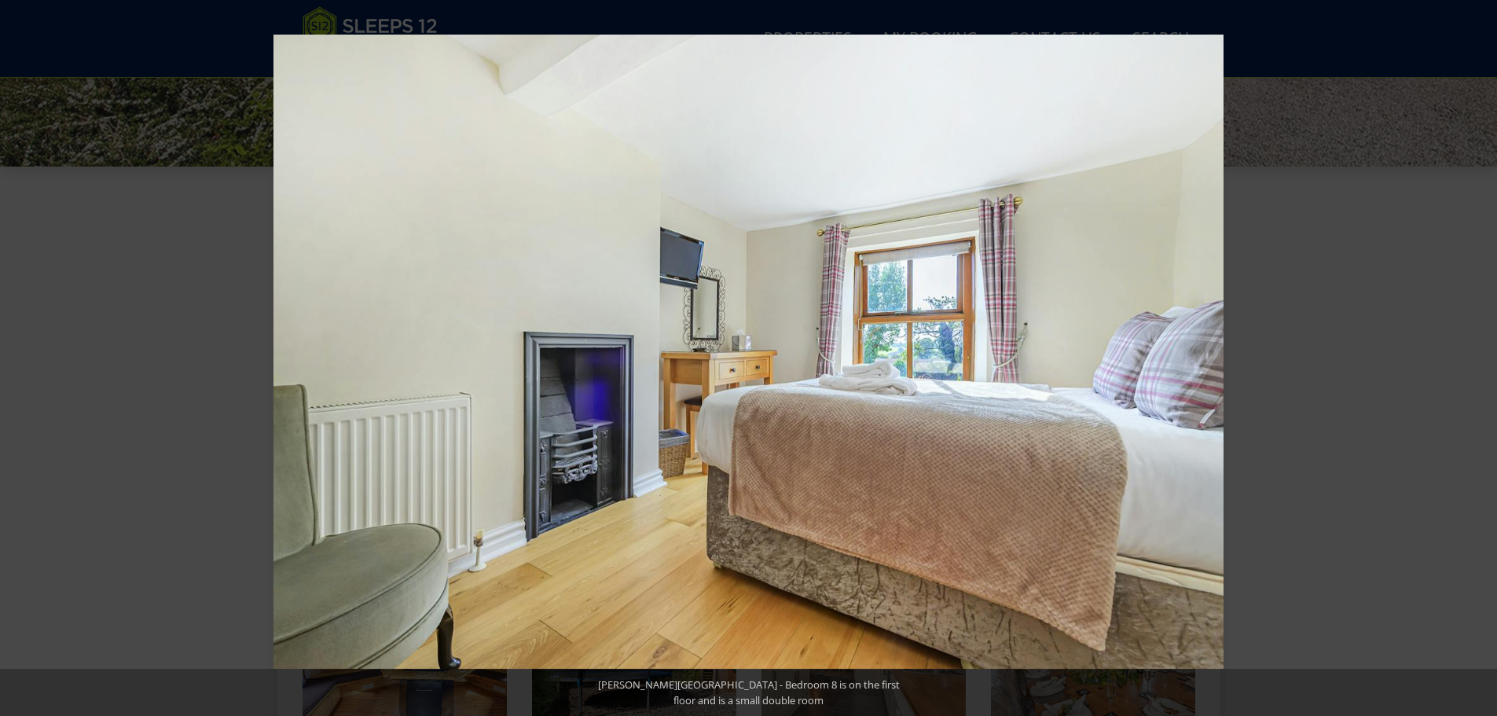
click at [1475, 354] on button at bounding box center [1469, 358] width 55 height 79
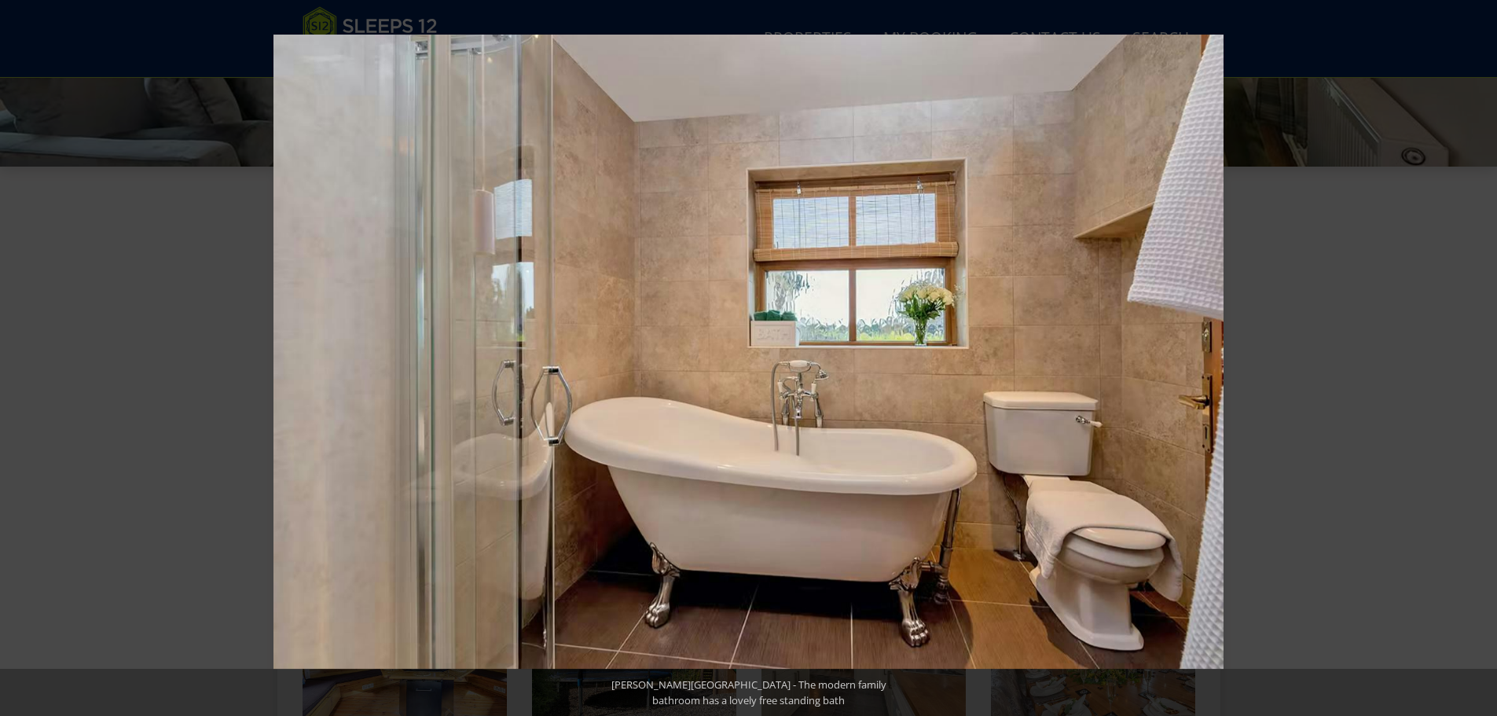
click at [1475, 354] on button at bounding box center [1469, 358] width 55 height 79
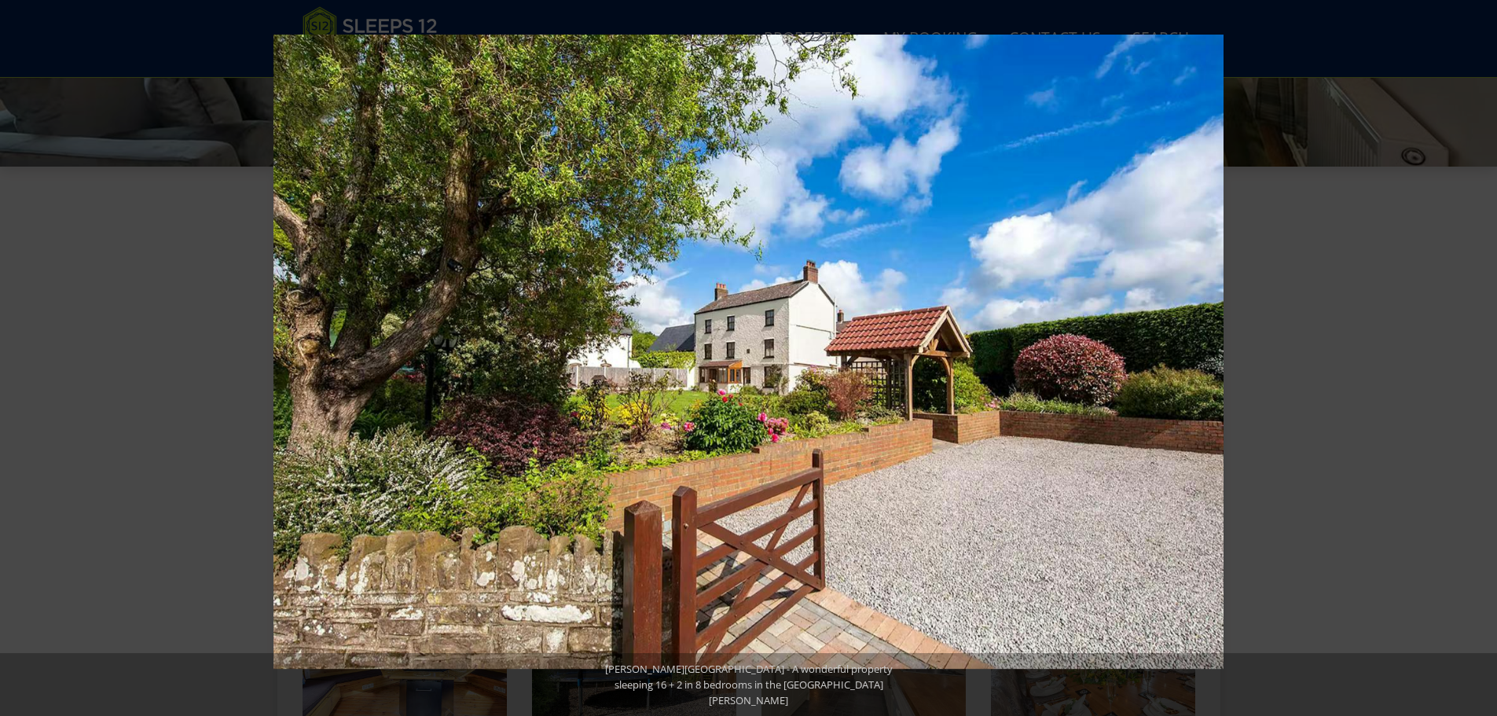
click at [1475, 354] on button at bounding box center [1469, 358] width 55 height 79
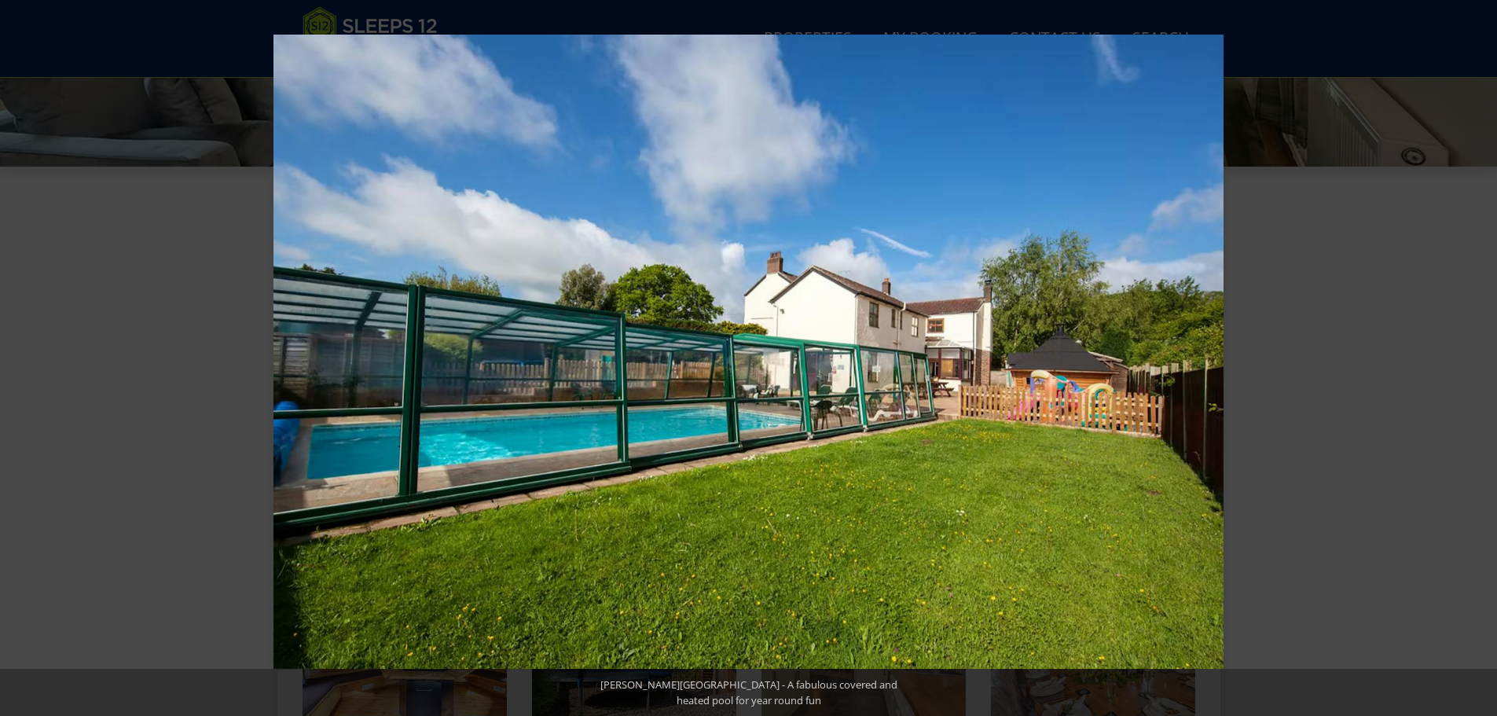
click at [1475, 354] on button at bounding box center [1469, 358] width 55 height 79
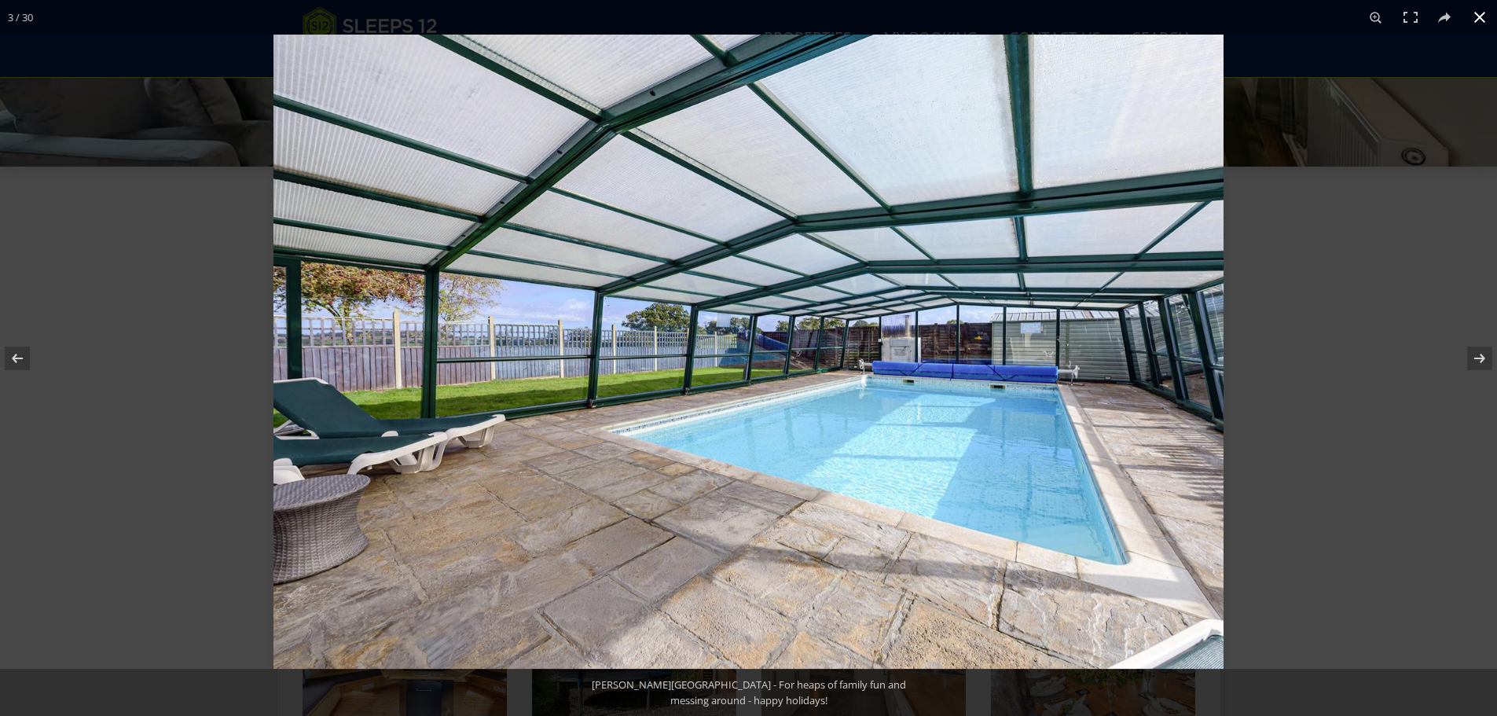
click at [1477, 19] on button at bounding box center [1479, 17] width 35 height 35
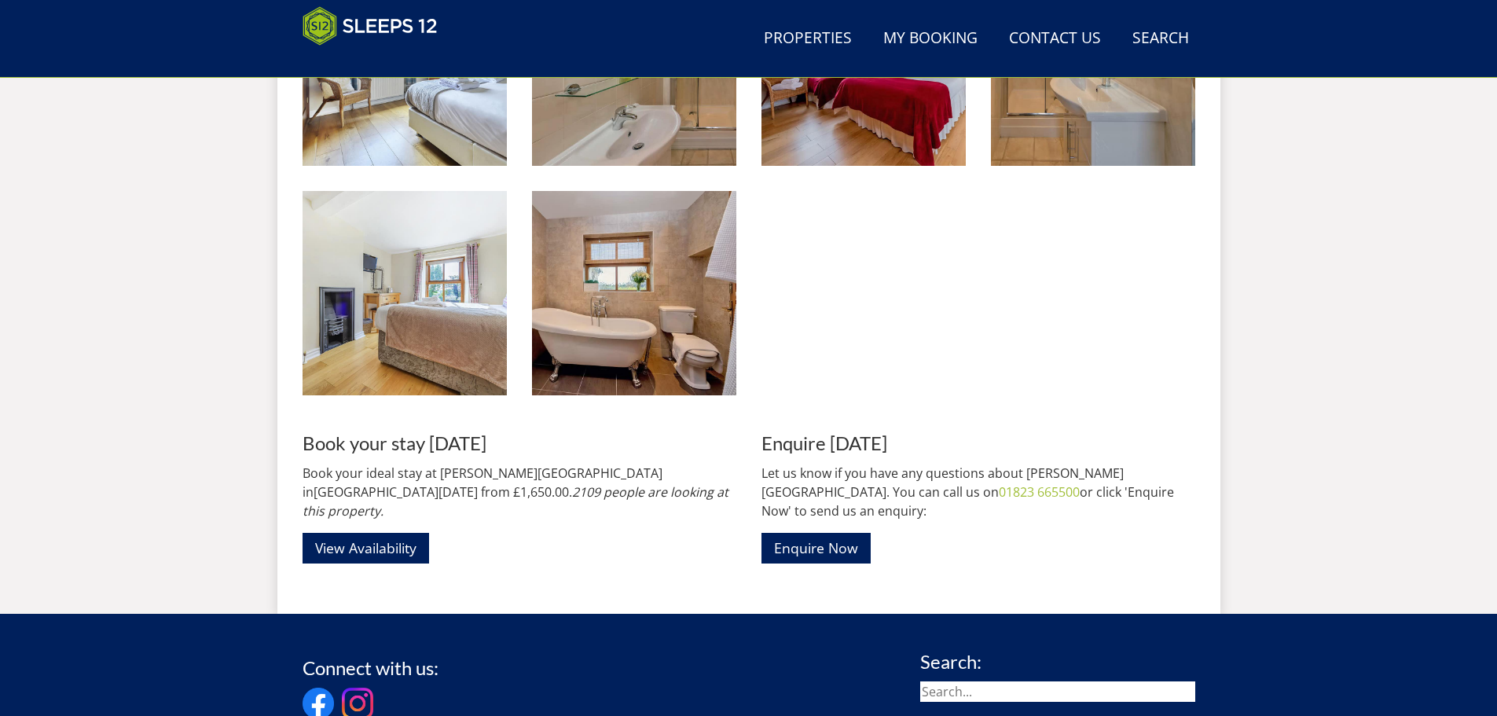
scroll to position [2427, 0]
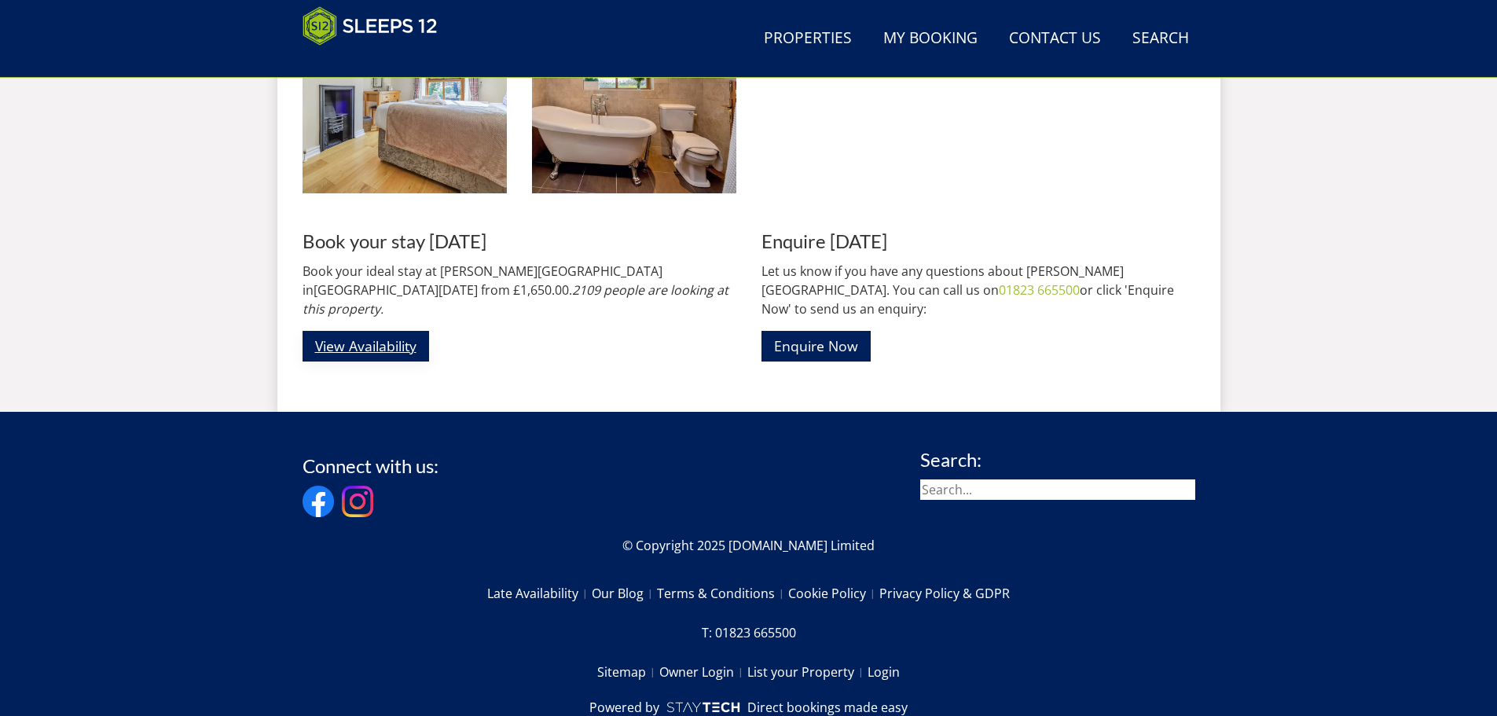
click at [377, 331] on link "View Availability" at bounding box center [366, 346] width 127 height 31
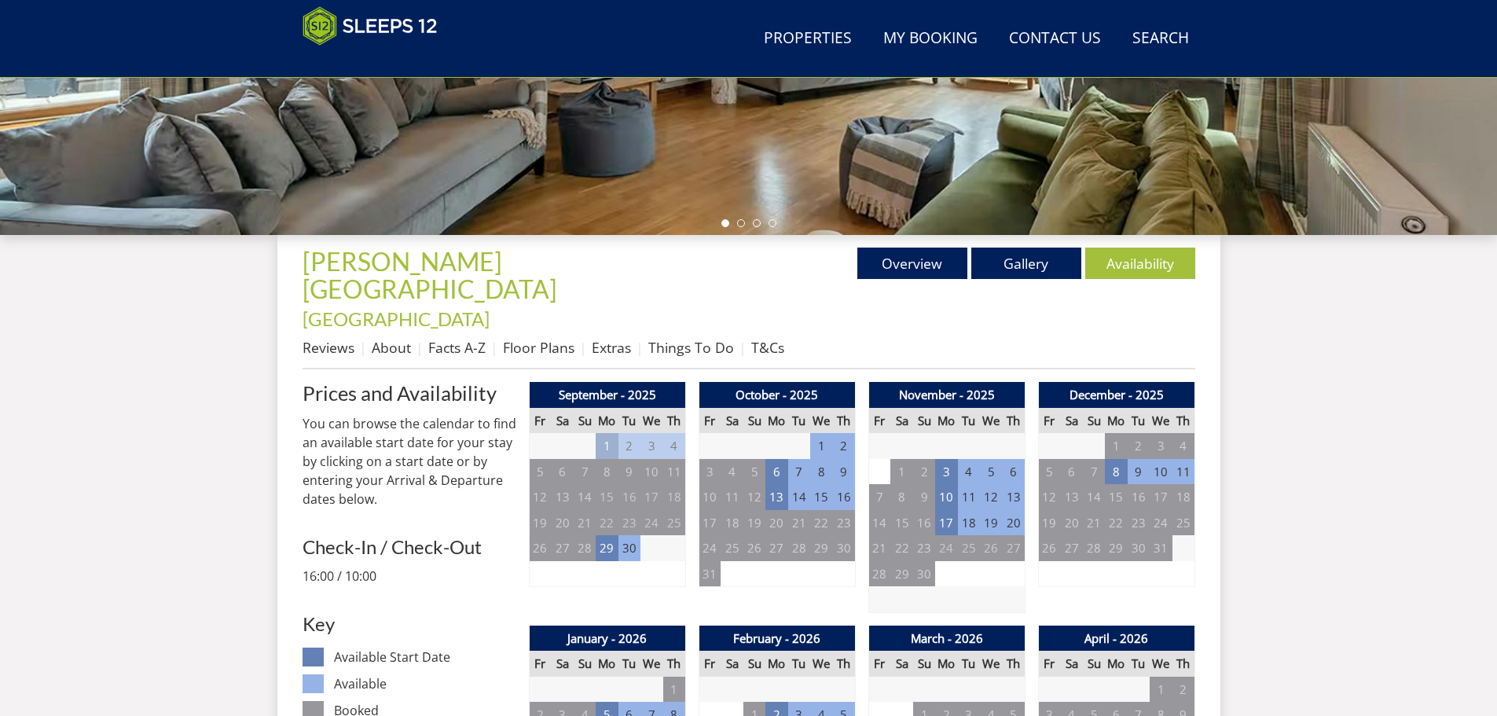
scroll to position [584, 0]
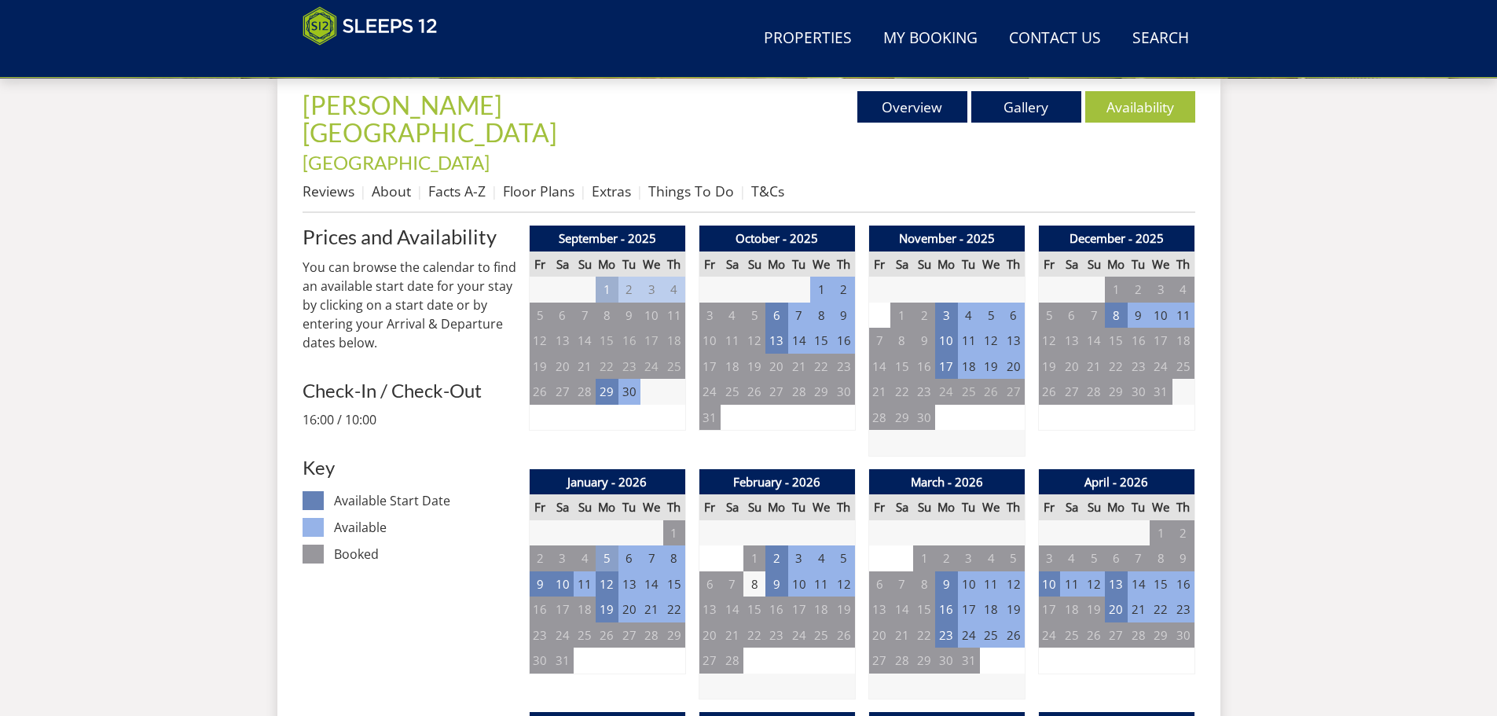
click at [605, 545] on td "5" at bounding box center [607, 558] width 22 height 26
click at [776, 545] on td "2" at bounding box center [776, 558] width 22 height 26
click at [944, 571] on td "9" at bounding box center [946, 584] width 22 height 26
click at [942, 303] on td "3" at bounding box center [946, 316] width 22 height 26
click at [1109, 303] on td "8" at bounding box center [1116, 316] width 22 height 26
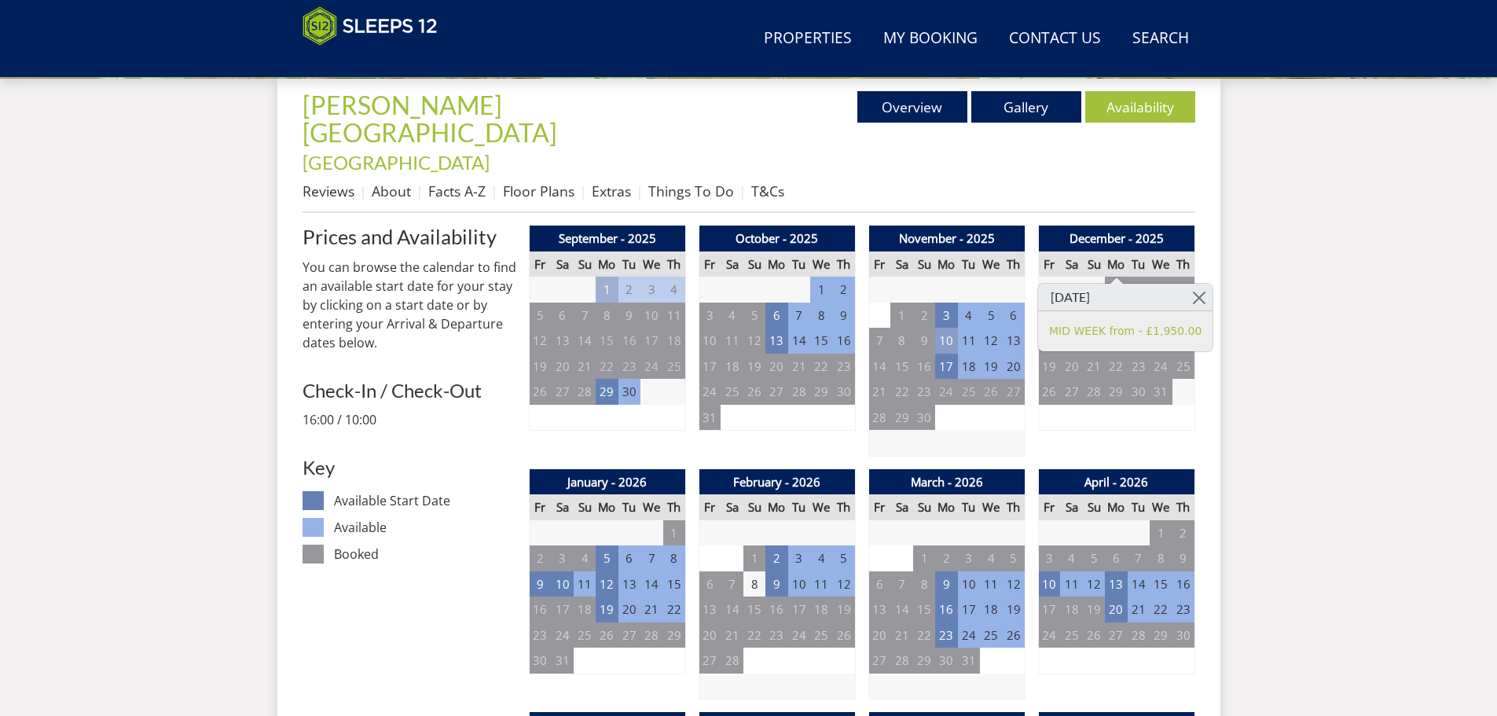
click at [946, 328] on td "10" at bounding box center [946, 341] width 22 height 26
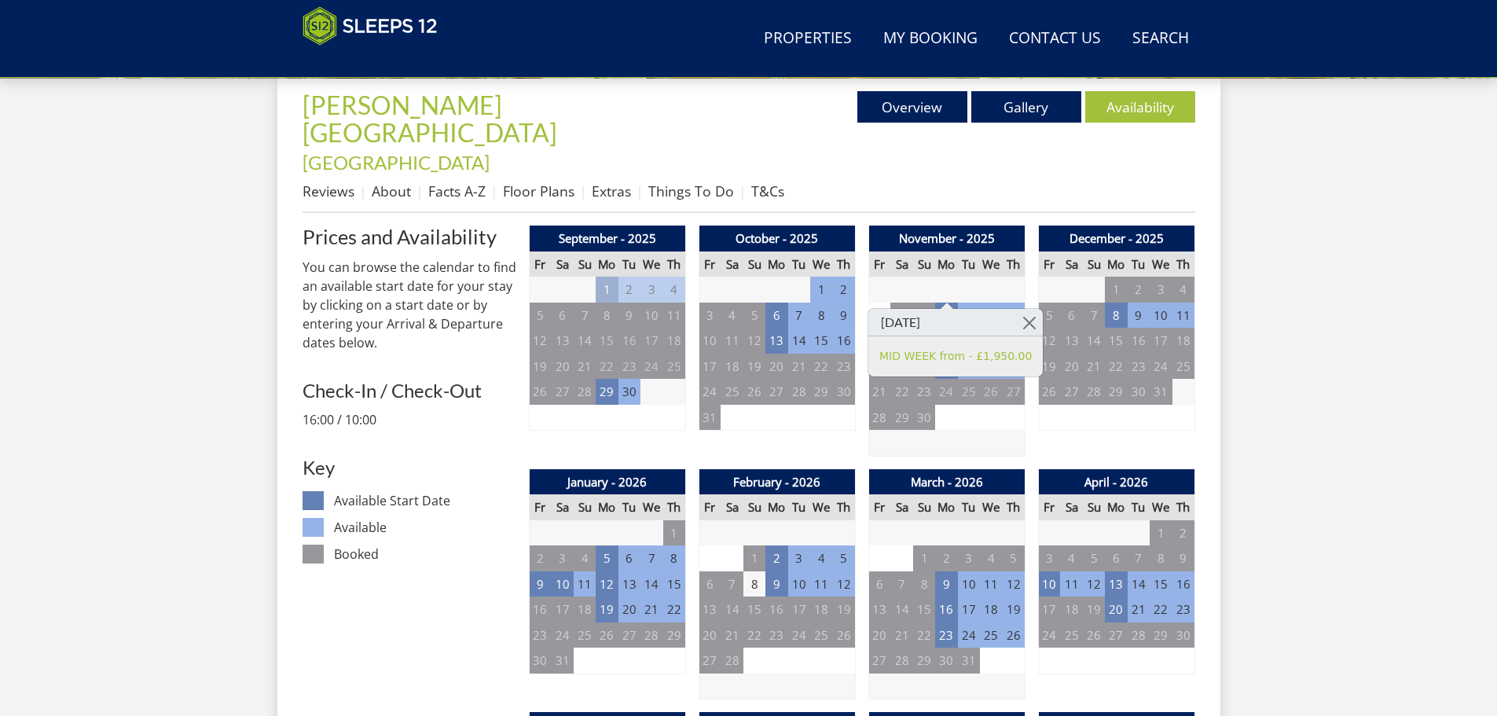
click at [981, 430] on td at bounding box center [946, 443] width 156 height 26
click at [948, 354] on td "17" at bounding box center [946, 367] width 22 height 26
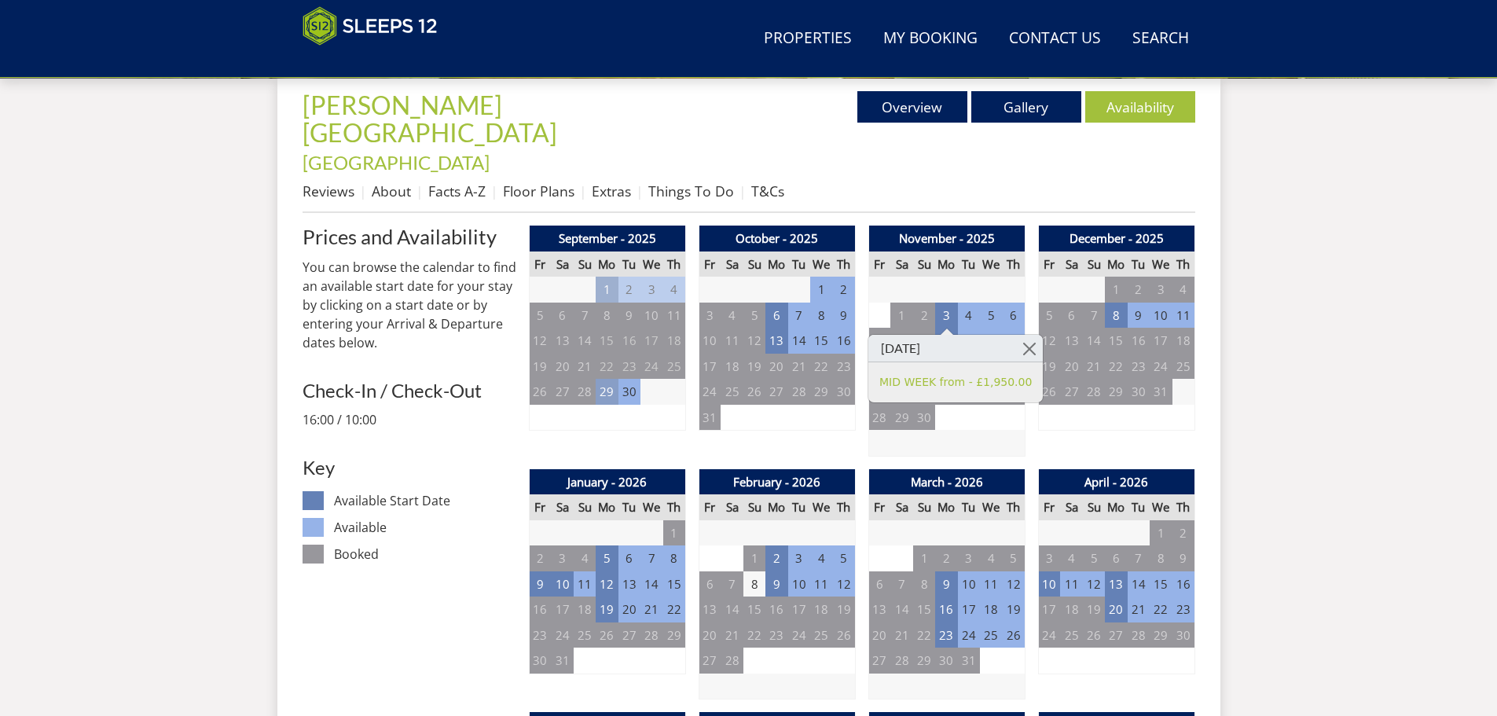
click at [600, 379] on td "29" at bounding box center [607, 392] width 22 height 26
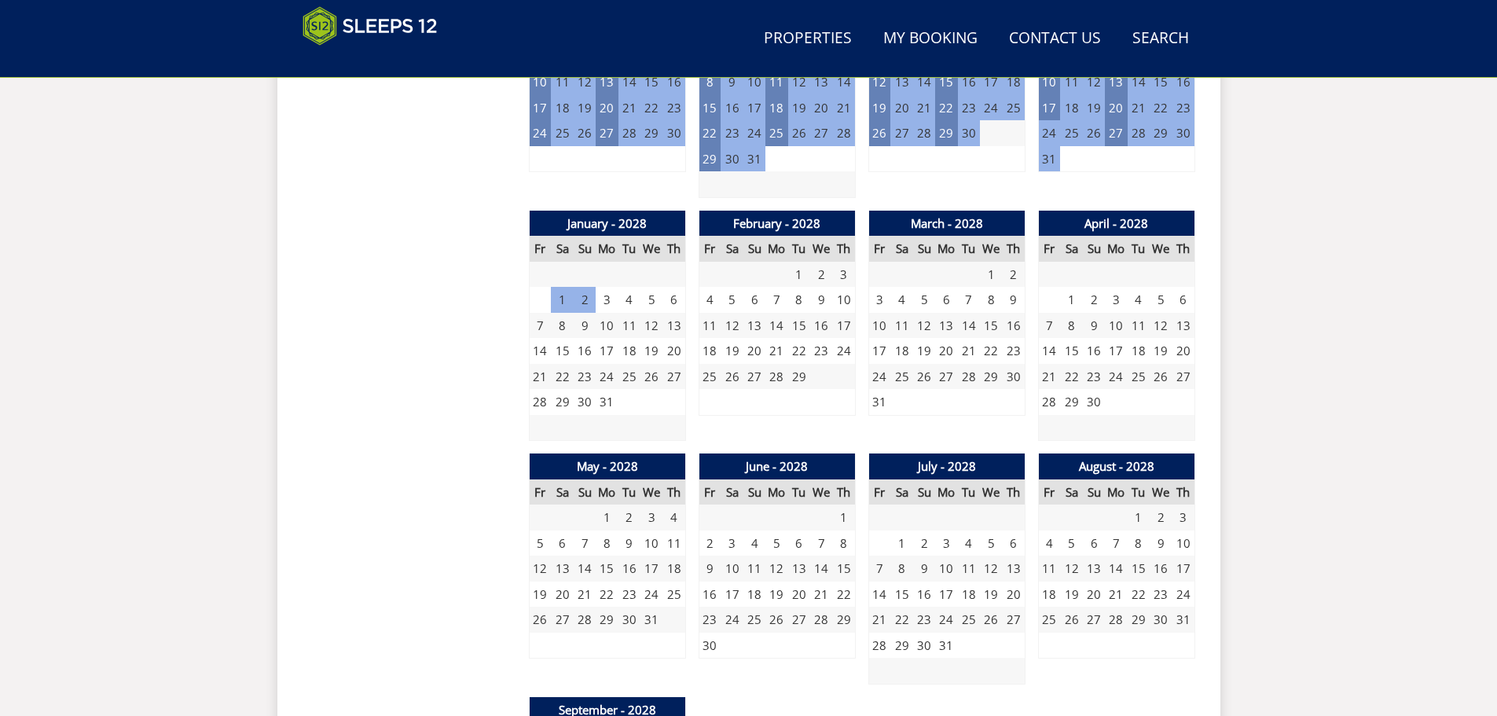
scroll to position [2077, 0]
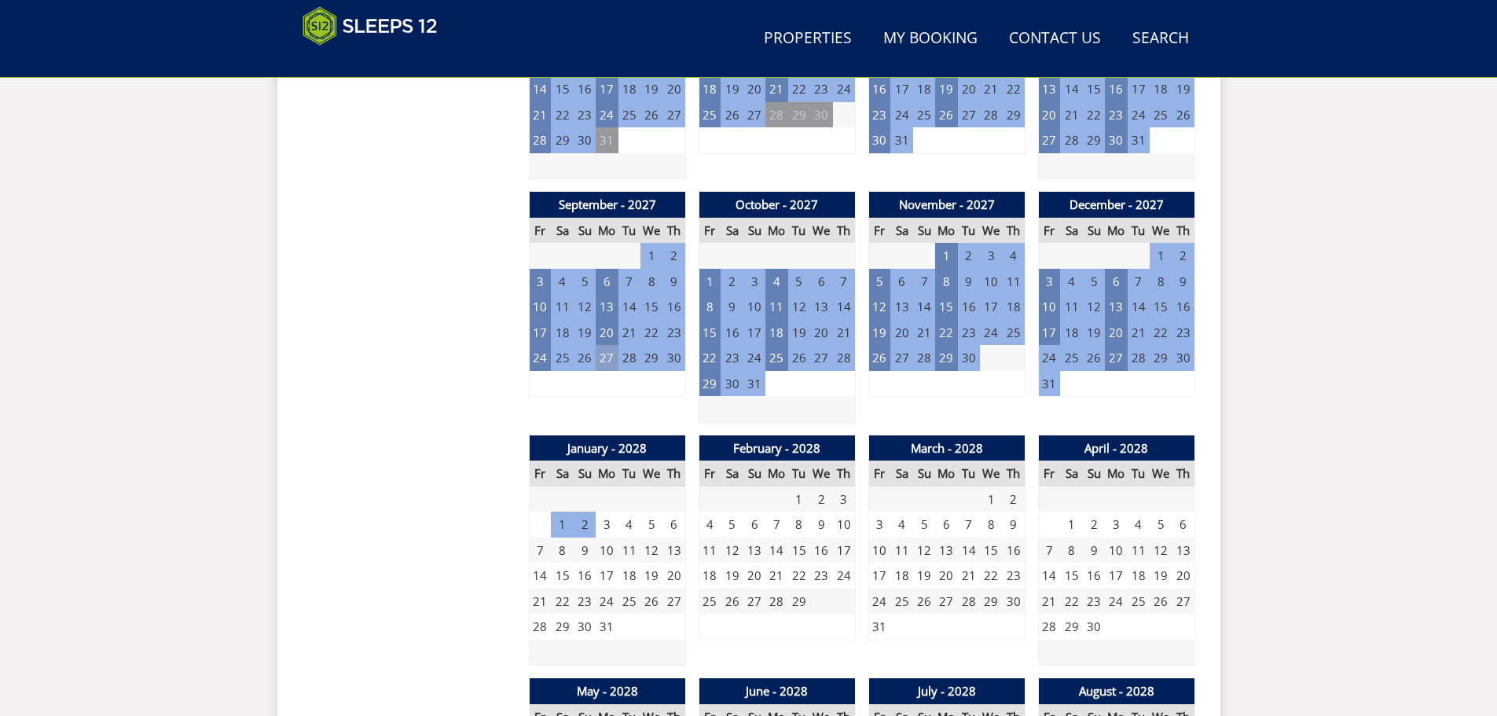
click at [602, 345] on td "27" at bounding box center [607, 358] width 22 height 26
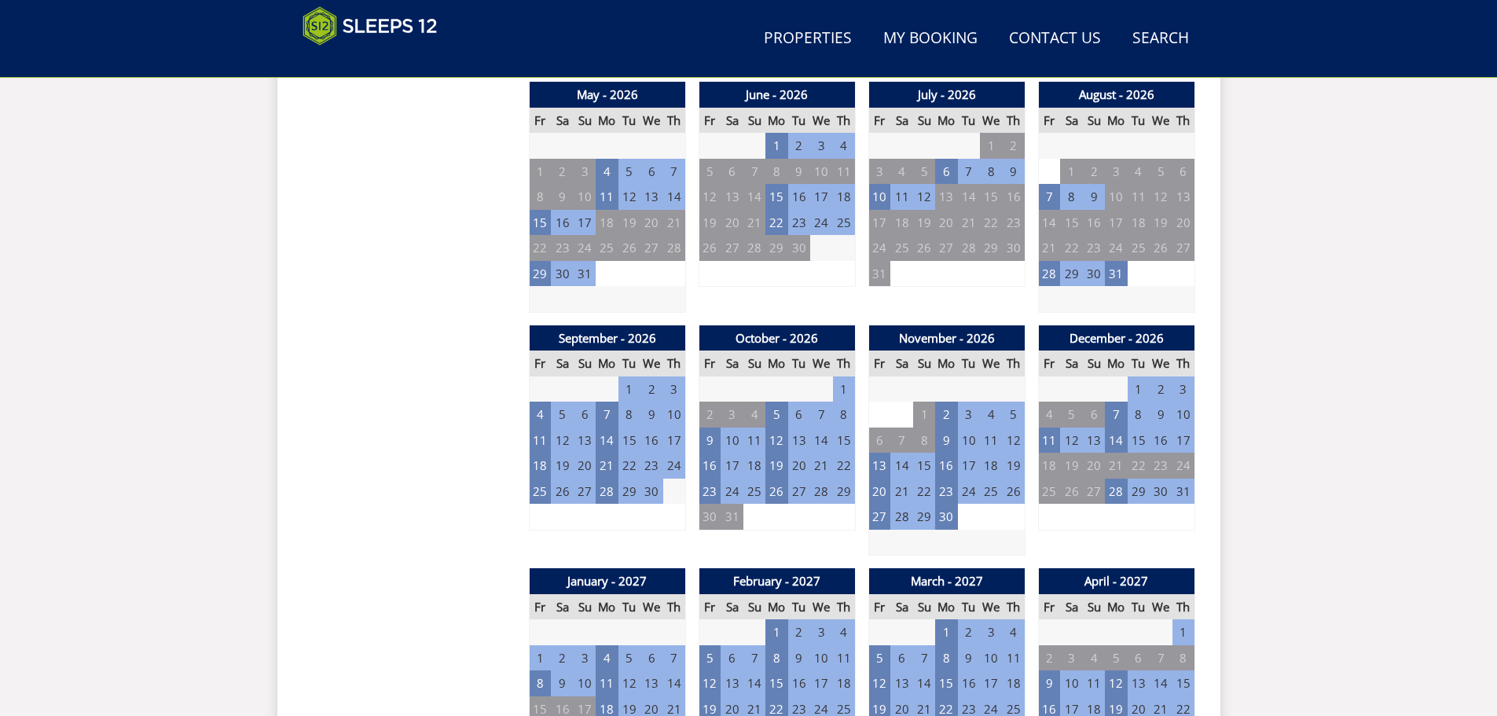
scroll to position [1055, 0]
